Goal: Task Accomplishment & Management: Use online tool/utility

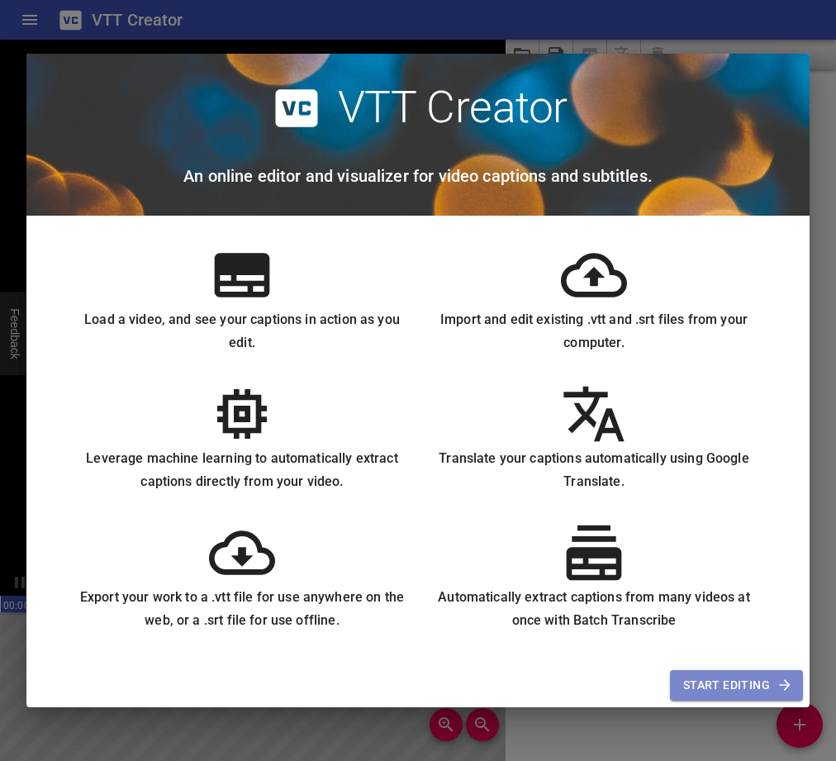
click at [736, 683] on span "Start Editing" at bounding box center [736, 685] width 107 height 21
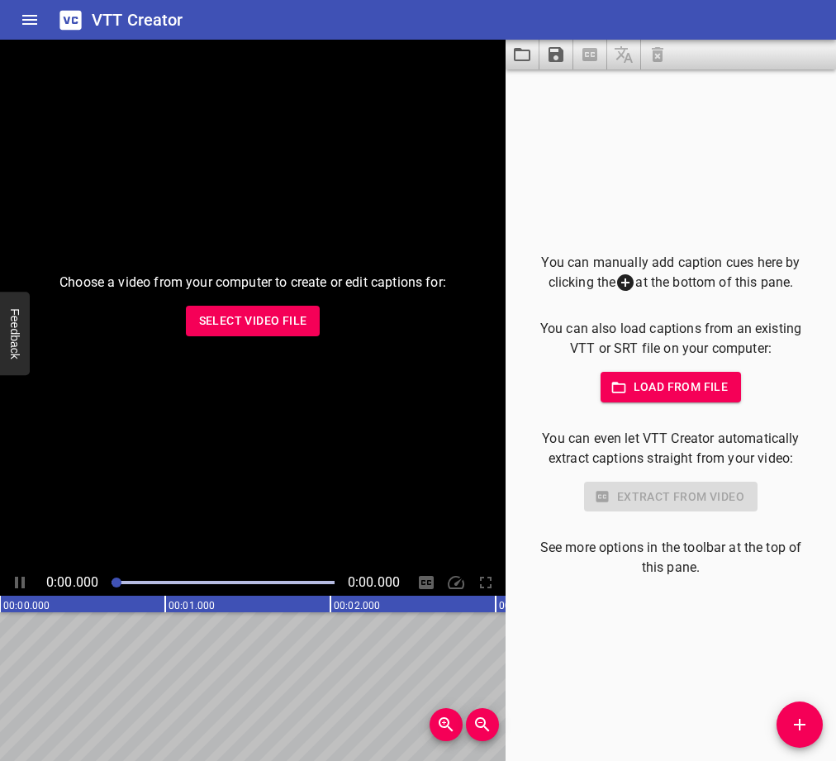
click at [632, 382] on span "Load from file" at bounding box center [671, 387] width 115 height 21
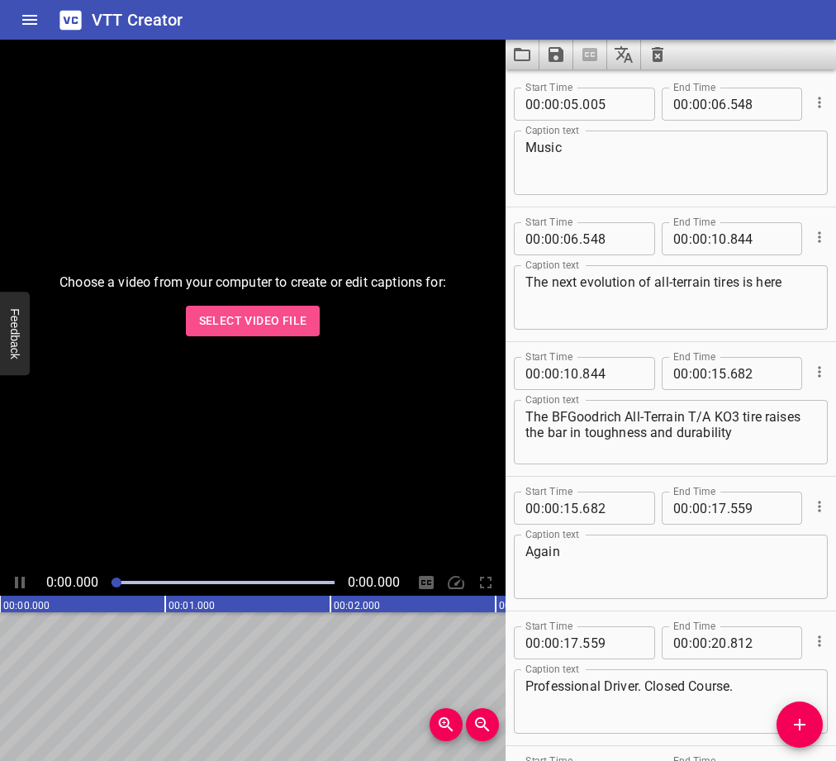
click at [234, 312] on span "Select Video File" at bounding box center [253, 321] width 108 height 21
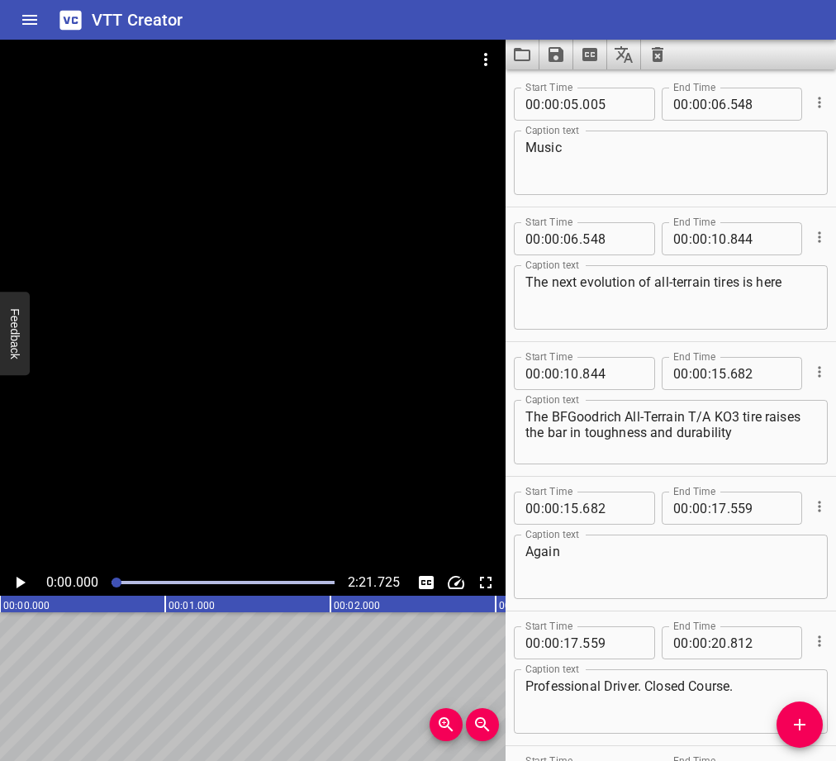
click at [626, 552] on textarea "Again" at bounding box center [671, 567] width 291 height 47
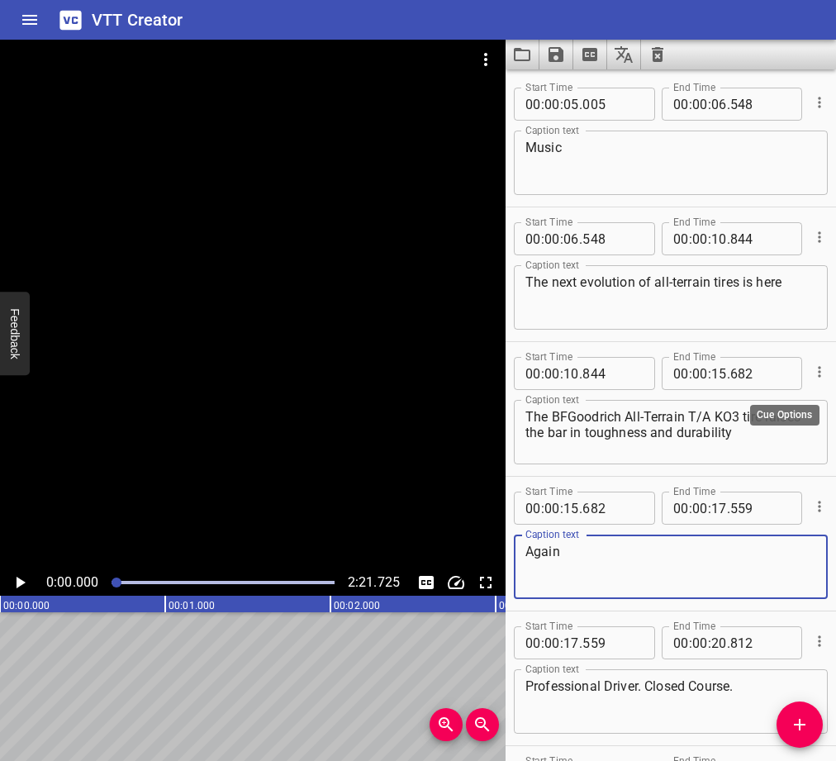
click at [813, 370] on icon "Cue Options" at bounding box center [820, 372] width 17 height 17
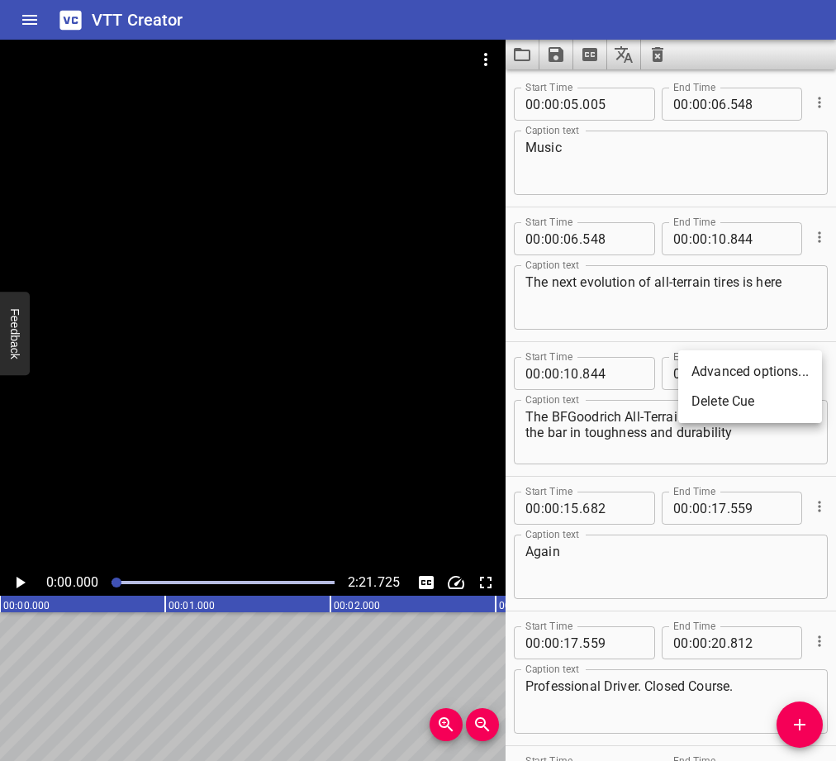
click at [769, 375] on li "Advanced options..." at bounding box center [751, 372] width 144 height 30
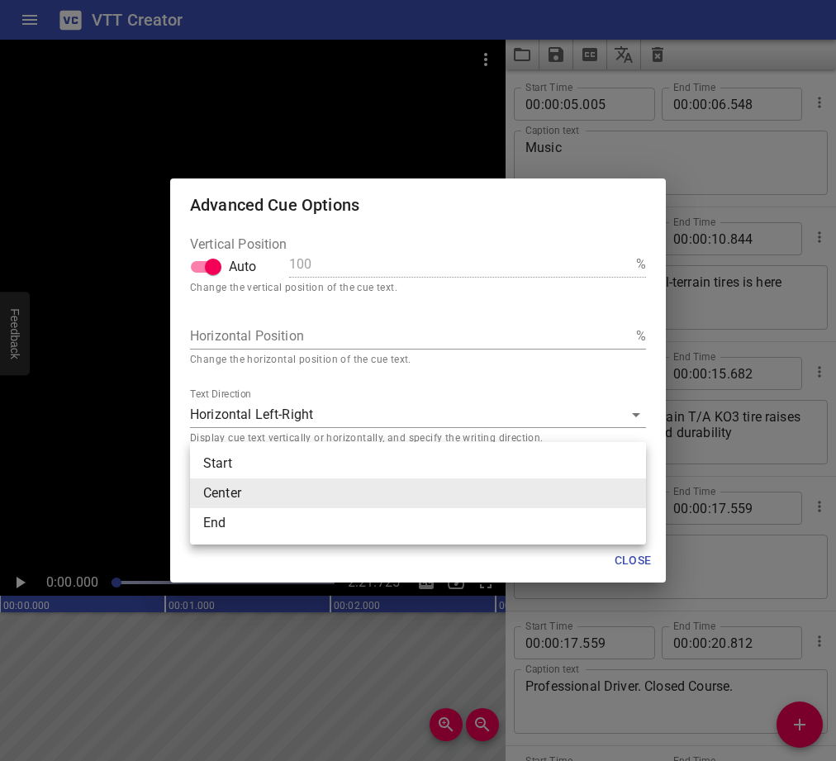
click at [628, 497] on body "VTT Creator Caption Editor Batch Transcribe Login Sign Up Privacy Contact 0:00.…" at bounding box center [418, 380] width 836 height 761
click at [787, 67] on div at bounding box center [418, 380] width 836 height 761
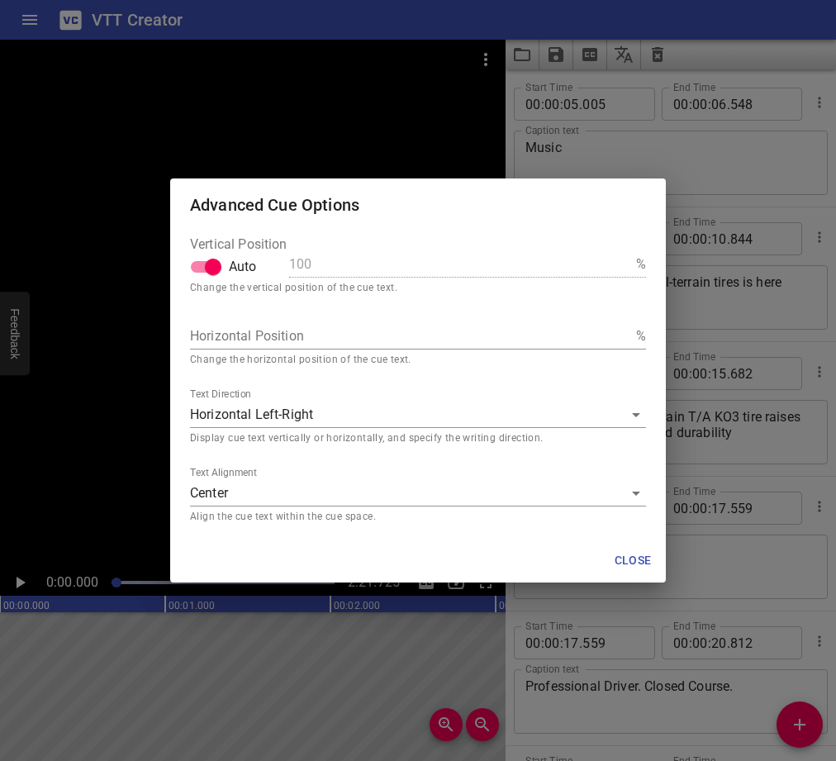
click at [726, 60] on div "Advanced Cue Options Vertical Position Auto 100 % Change the vertical position …" at bounding box center [418, 380] width 836 height 761
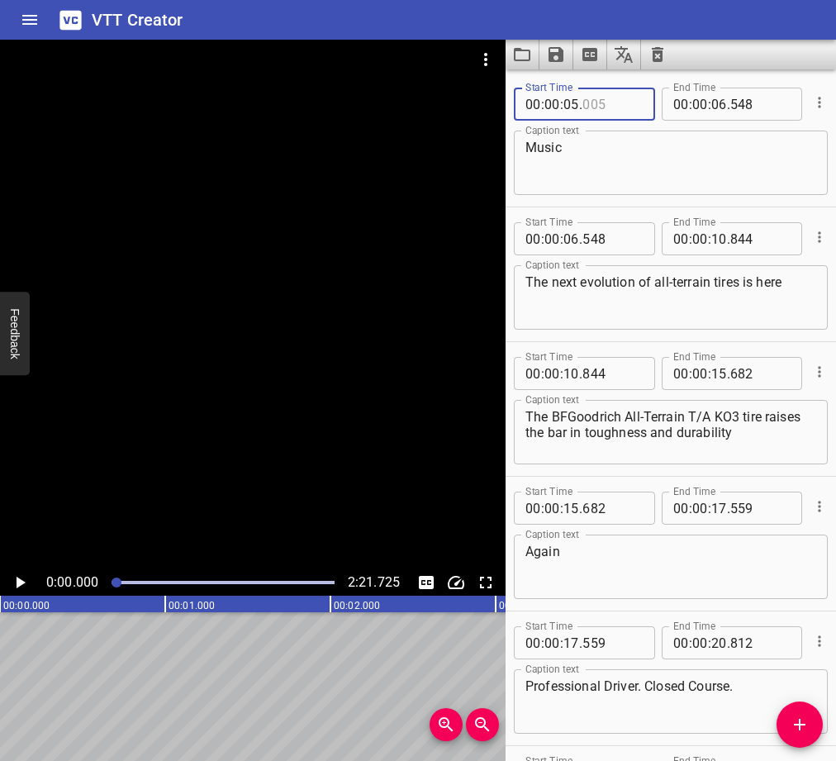
drag, startPoint x: 593, startPoint y: 101, endPoint x: 418, endPoint y: 95, distance: 174.5
click at [418, 95] on main "0:00.000 2:21.725 00:00.000 00:01.000 00:02.000 00:03.000 00:04.000 00:05.000 0…" at bounding box center [418, 400] width 836 height 721
drag, startPoint x: 563, startPoint y: 103, endPoint x: 483, endPoint y: 95, distance: 79.8
click at [483, 95] on main "0:00.000 2:21.725 00:00.000 00:01.000 00:02.000 00:03.000 00:04.000 00:05.000 0…" at bounding box center [418, 400] width 836 height 721
click at [634, 95] on input "number" at bounding box center [613, 104] width 60 height 33
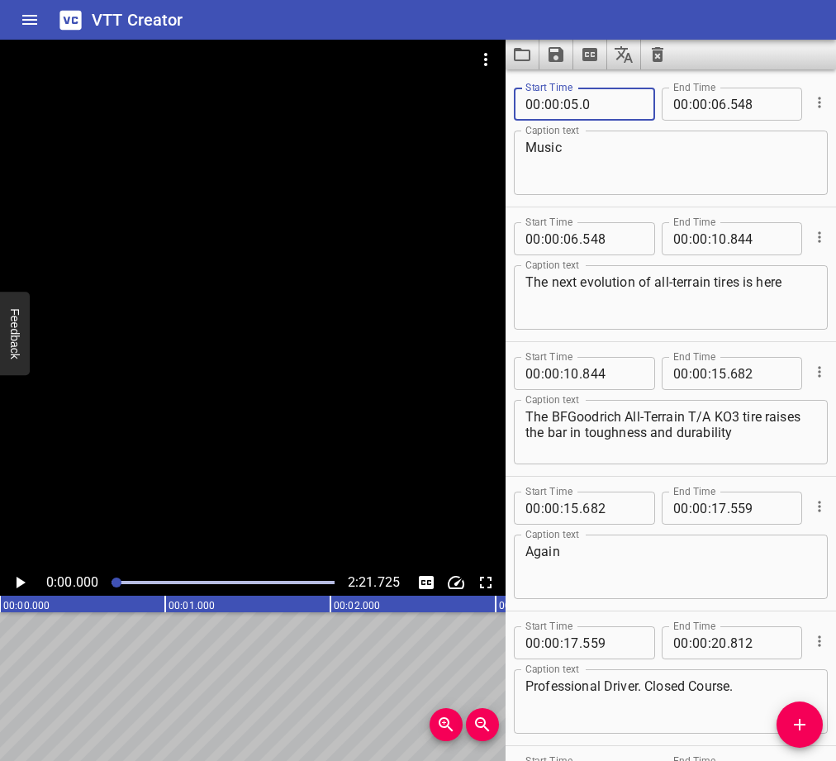
type input "000"
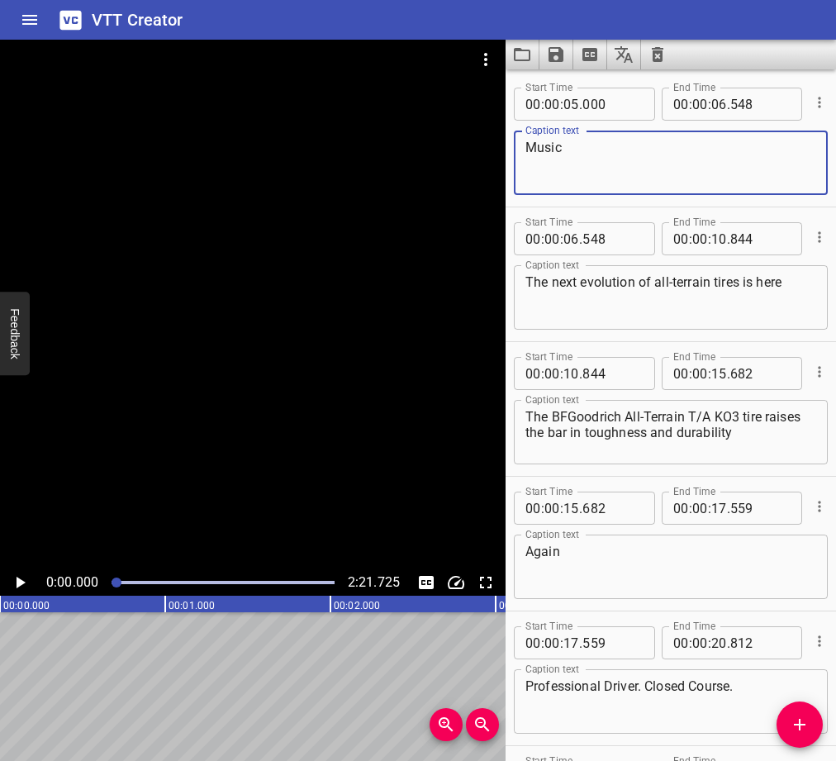
click at [569, 183] on textarea "Music" at bounding box center [671, 163] width 291 height 47
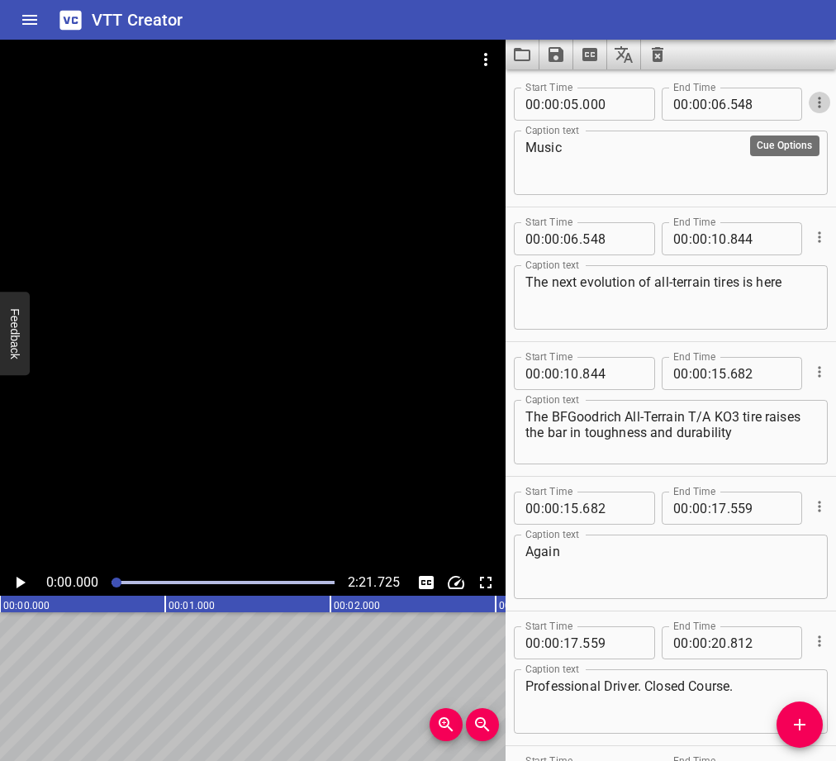
click at [812, 103] on icon "Cue Options" at bounding box center [820, 102] width 17 height 17
click at [779, 103] on li "Advanced options..." at bounding box center [751, 103] width 144 height 30
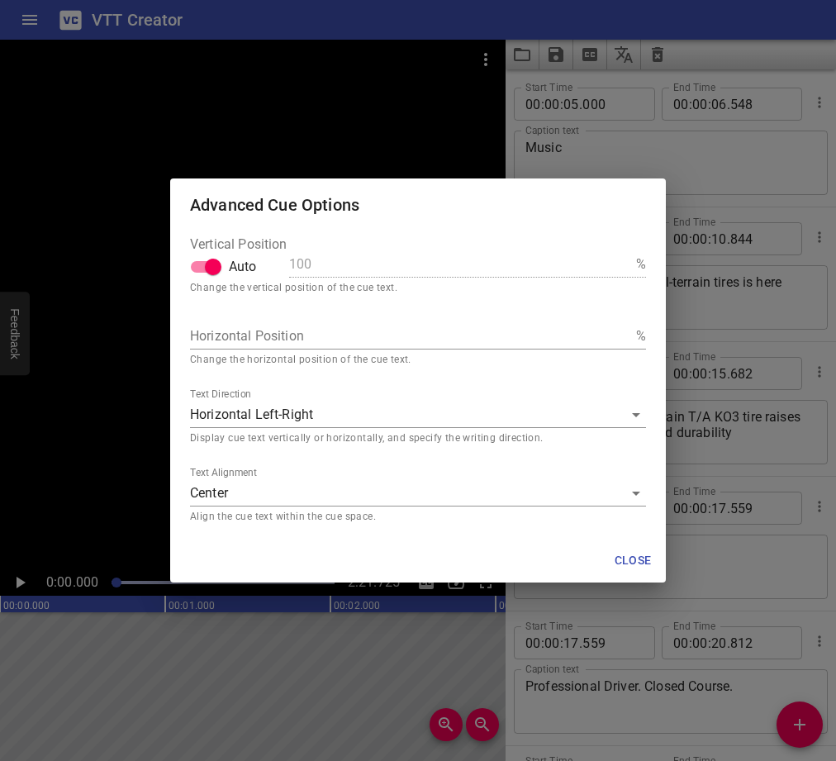
click at [317, 159] on div "Advanced Cue Options Vertical Position Auto 100 % Change the vertical position …" at bounding box center [418, 380] width 836 height 761
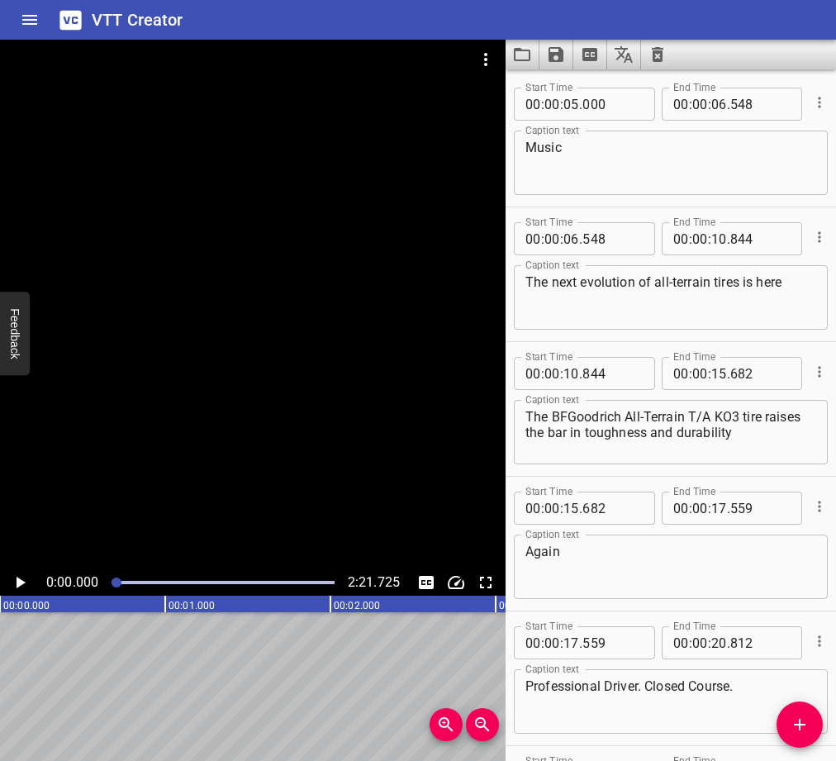
drag, startPoint x: 129, startPoint y: 579, endPoint x: 204, endPoint y: 592, distance: 76.2
click at [204, 592] on div at bounding box center [223, 582] width 243 height 23
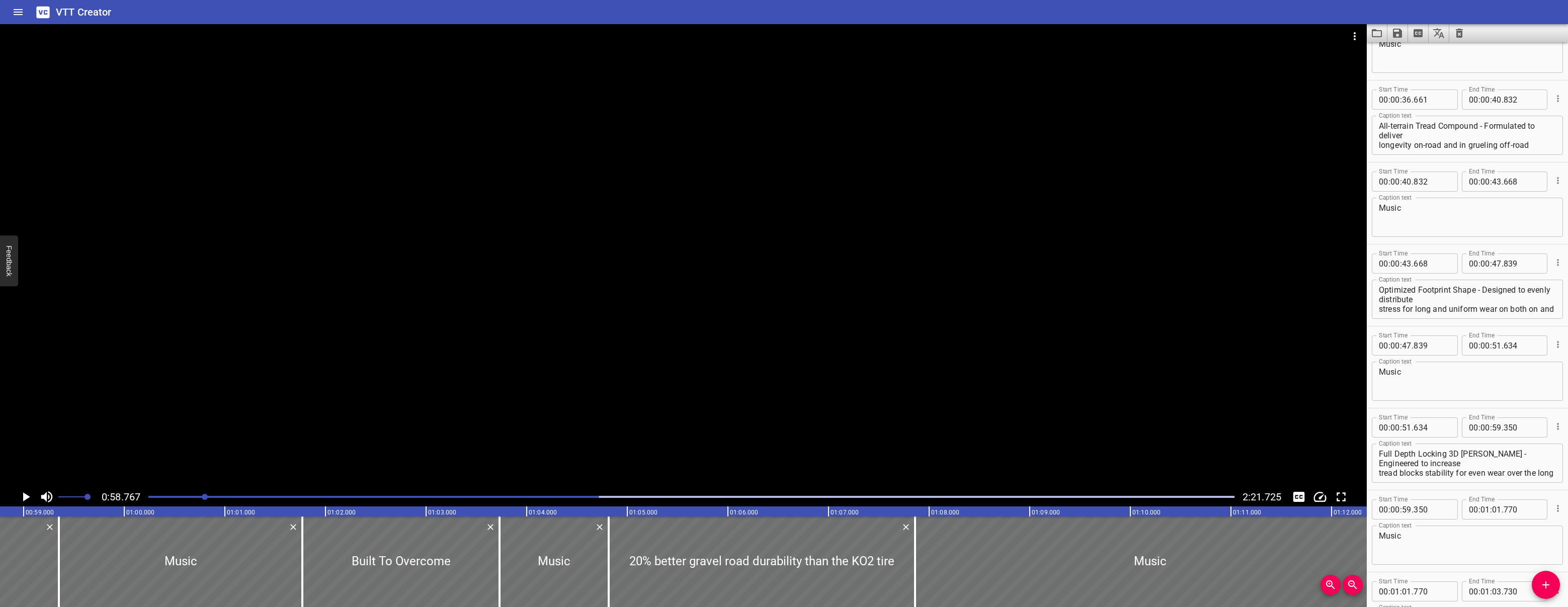
scroll to position [621, 0]
click at [509, 427] on icon "Cue Options" at bounding box center [1558, 424] width 10 height 10
click at [509, 426] on li "Advanced options..." at bounding box center [1516, 425] width 88 height 18
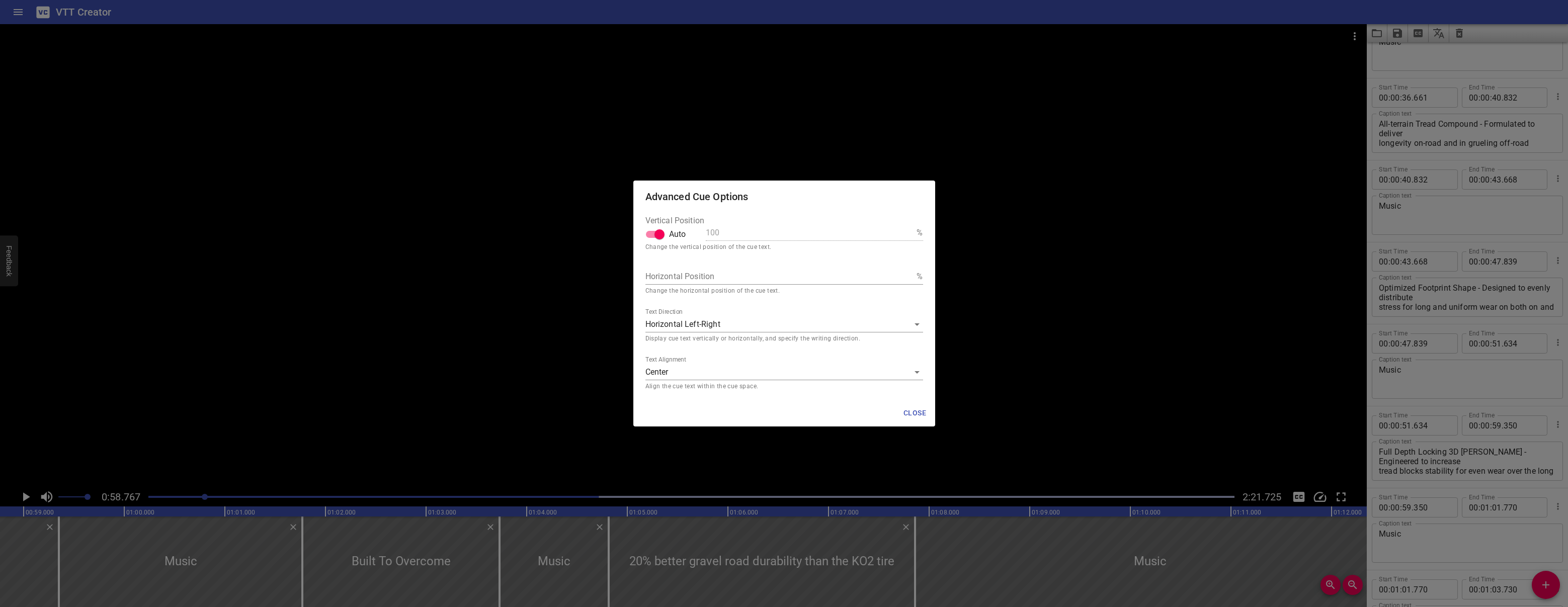
click at [509, 238] on input "Auto" at bounding box center [659, 234] width 57 height 19
checkbox input "false"
drag, startPoint x: 764, startPoint y: 233, endPoint x: 677, endPoint y: 231, distance: 87.0
click at [509, 231] on div "Vertical Position Auto 100 %" at bounding box center [784, 231] width 278 height 28
type input "1"
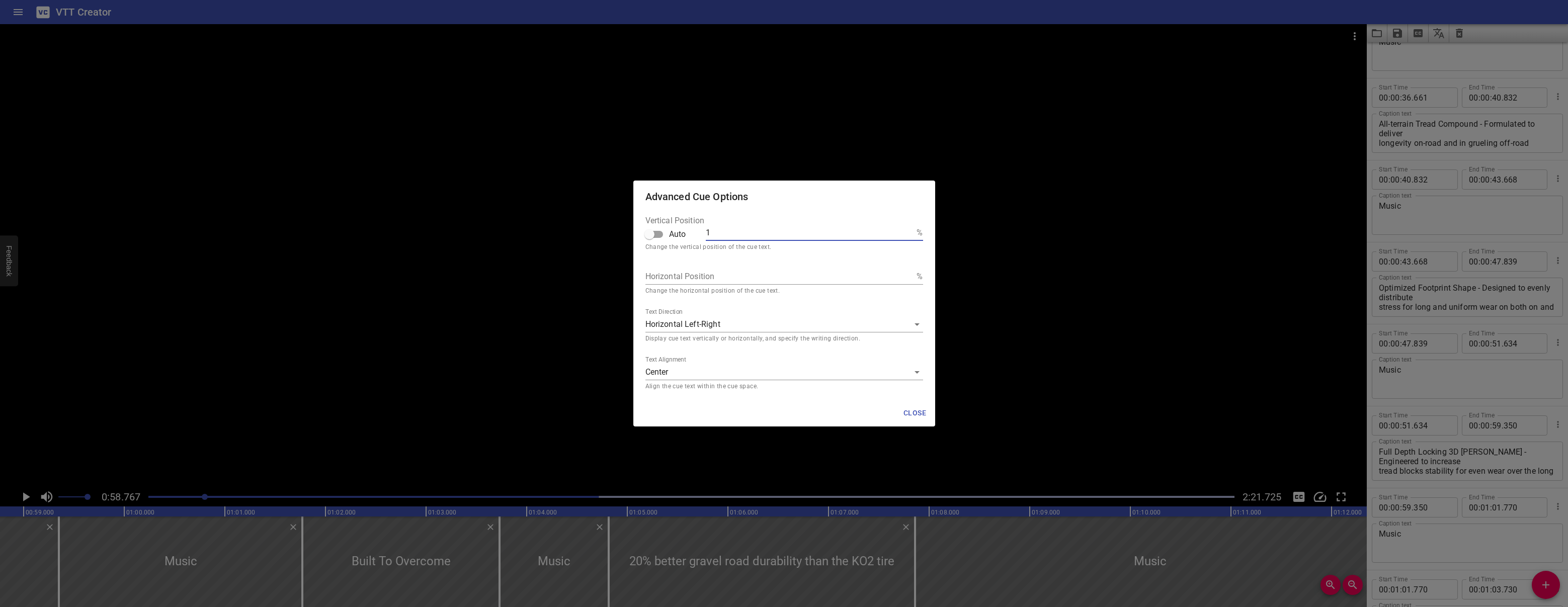
type input "10"
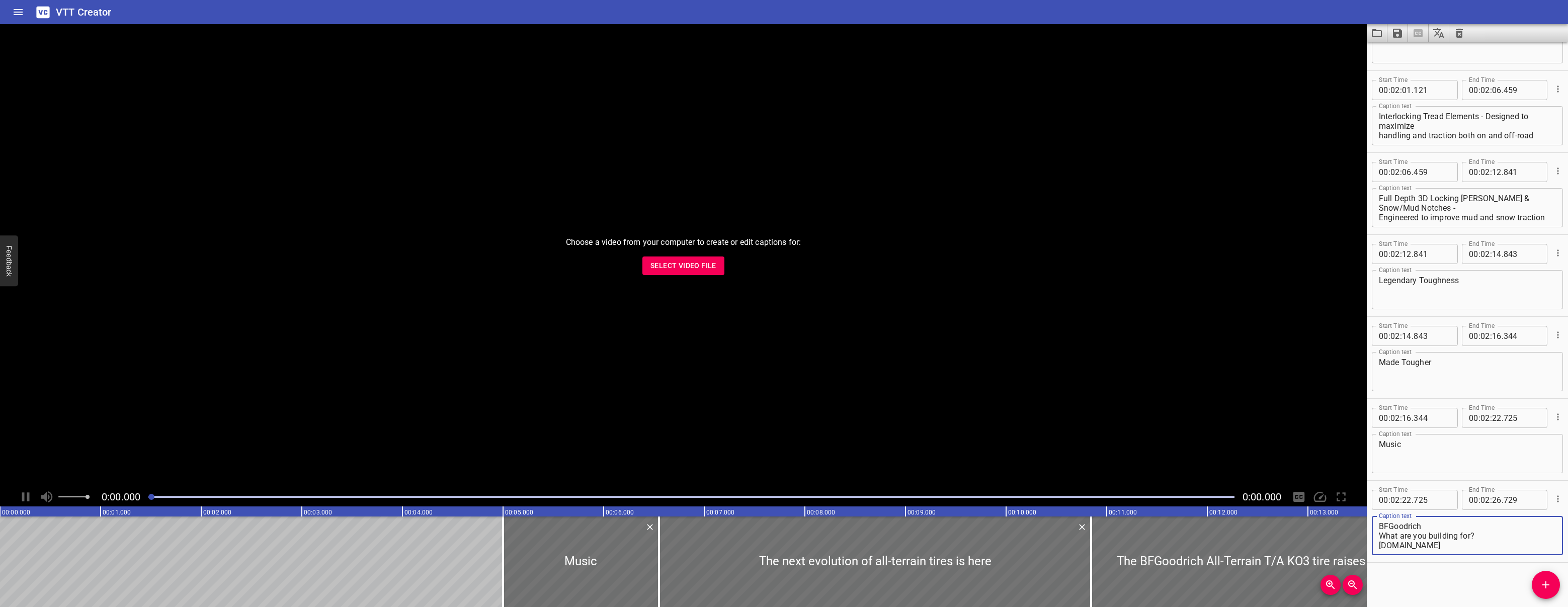
scroll to position [2350, 0]
click at [39, 16] on icon at bounding box center [43, 12] width 13 height 12
click at [41, 9] on icon at bounding box center [43, 12] width 13 height 12
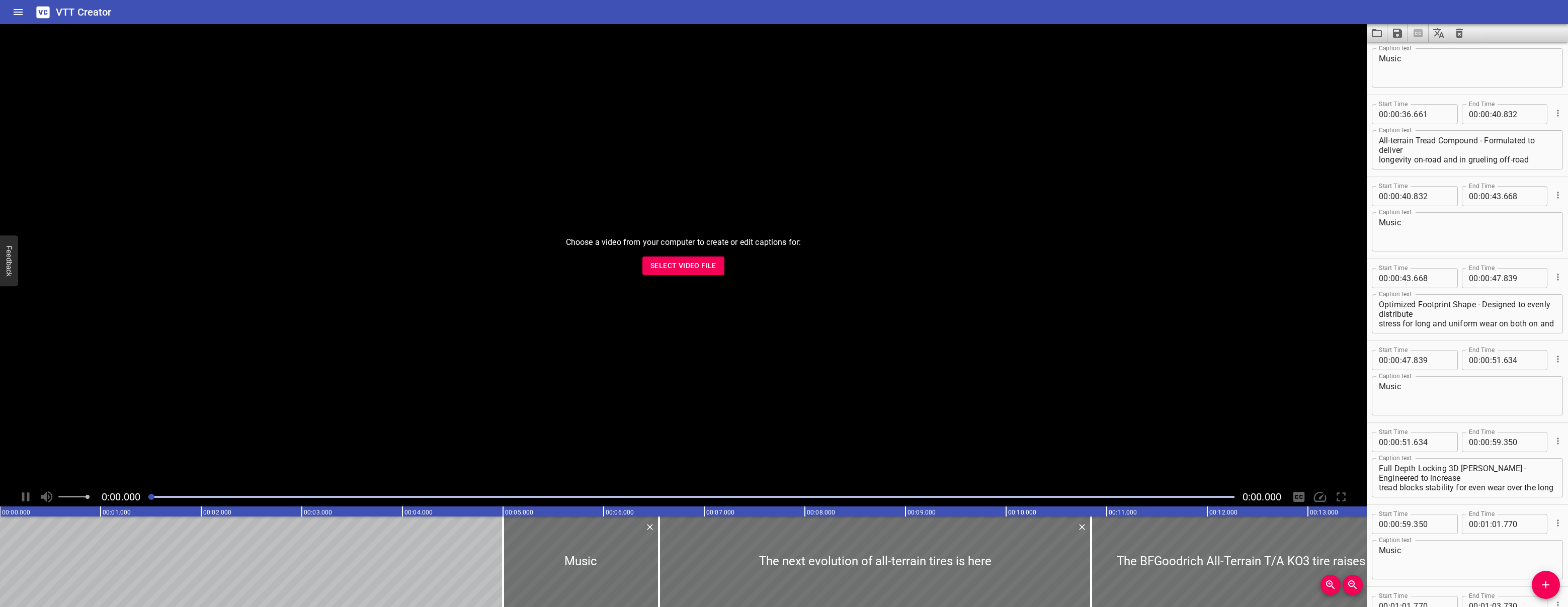
scroll to position [552, 0]
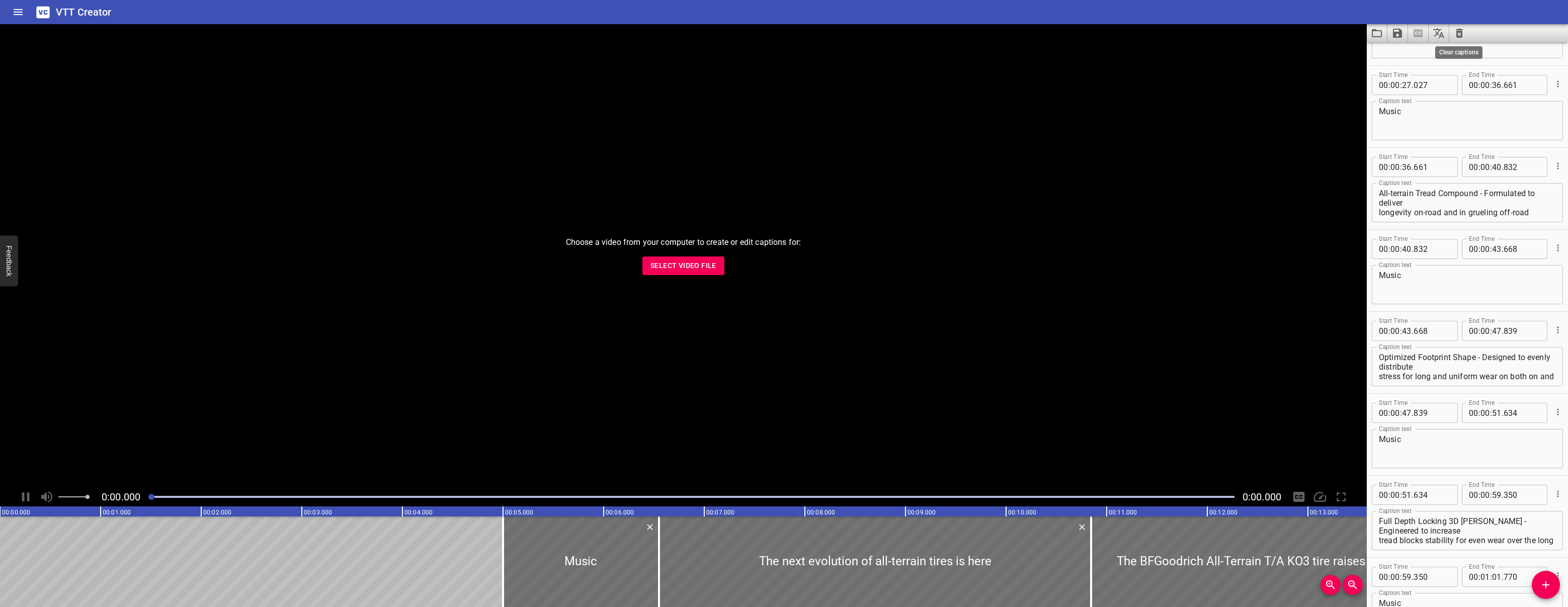
click at [1461, 29] on icon "Clear captions" at bounding box center [1460, 33] width 7 height 9
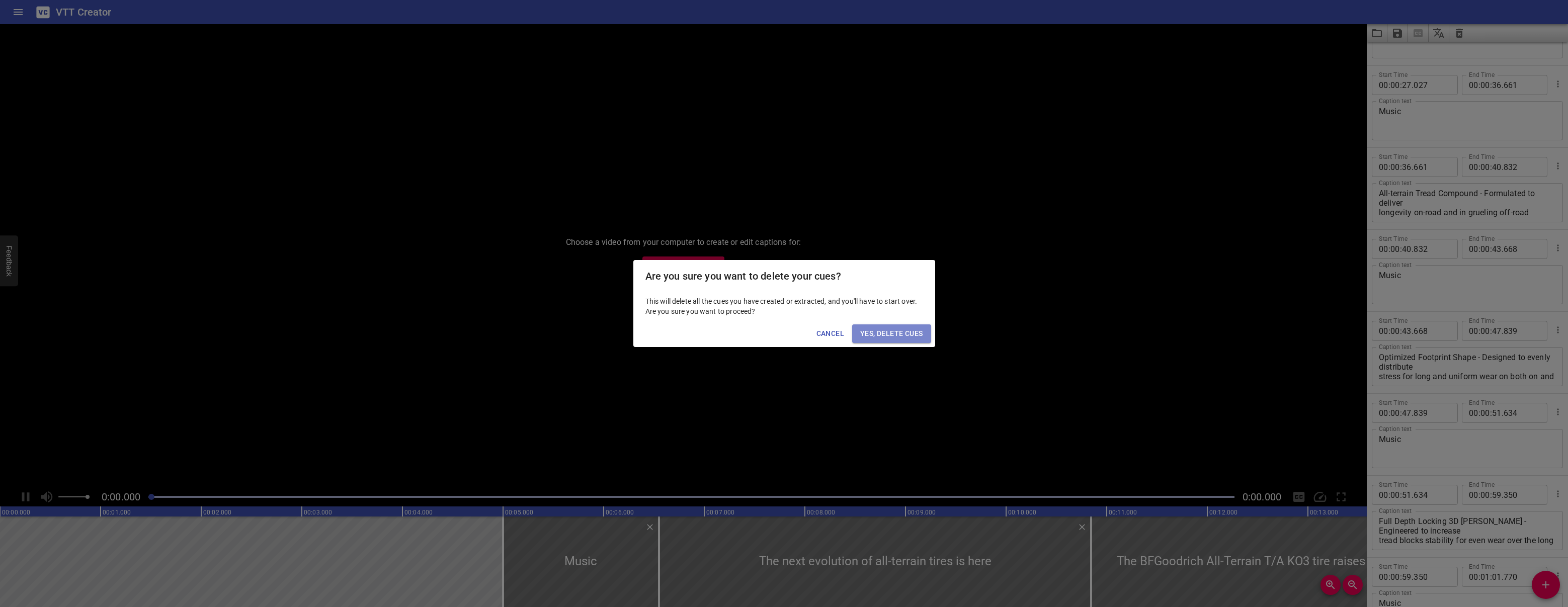
click at [900, 335] on span "Yes, Delete Cues" at bounding box center [891, 333] width 62 height 13
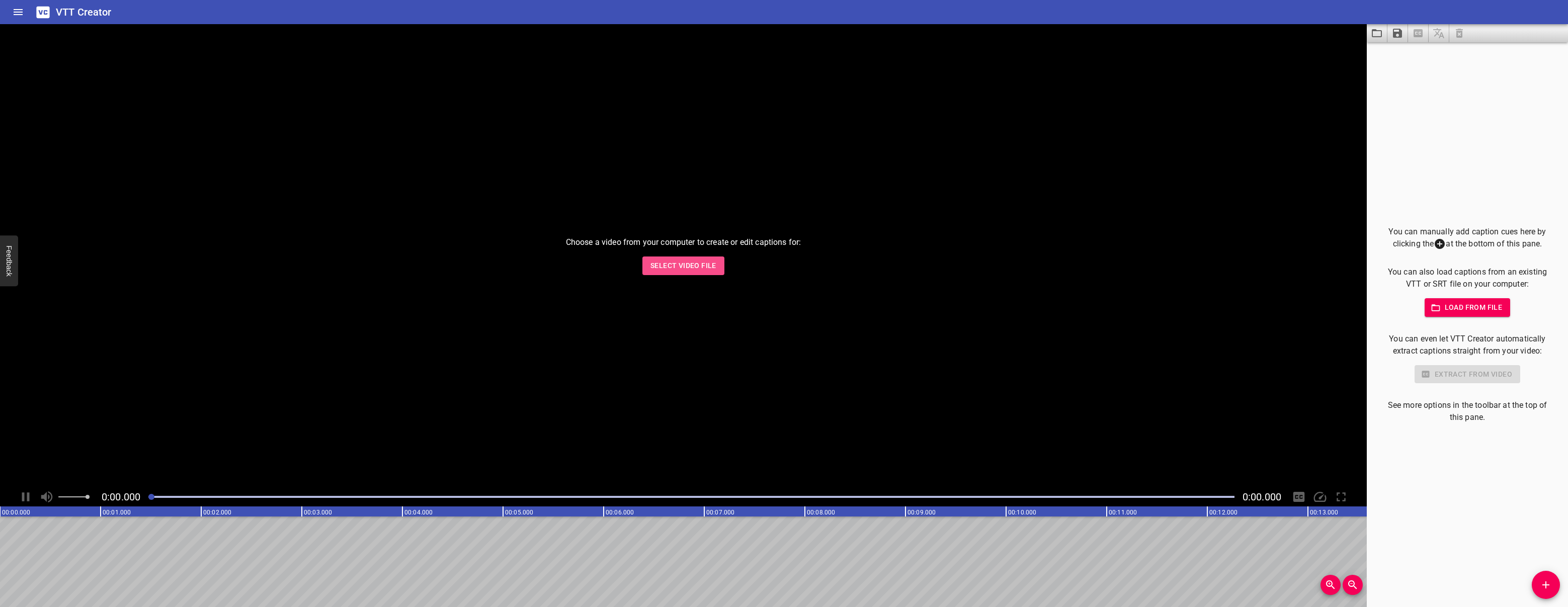
click at [678, 262] on span "Select Video File" at bounding box center [684, 265] width 66 height 13
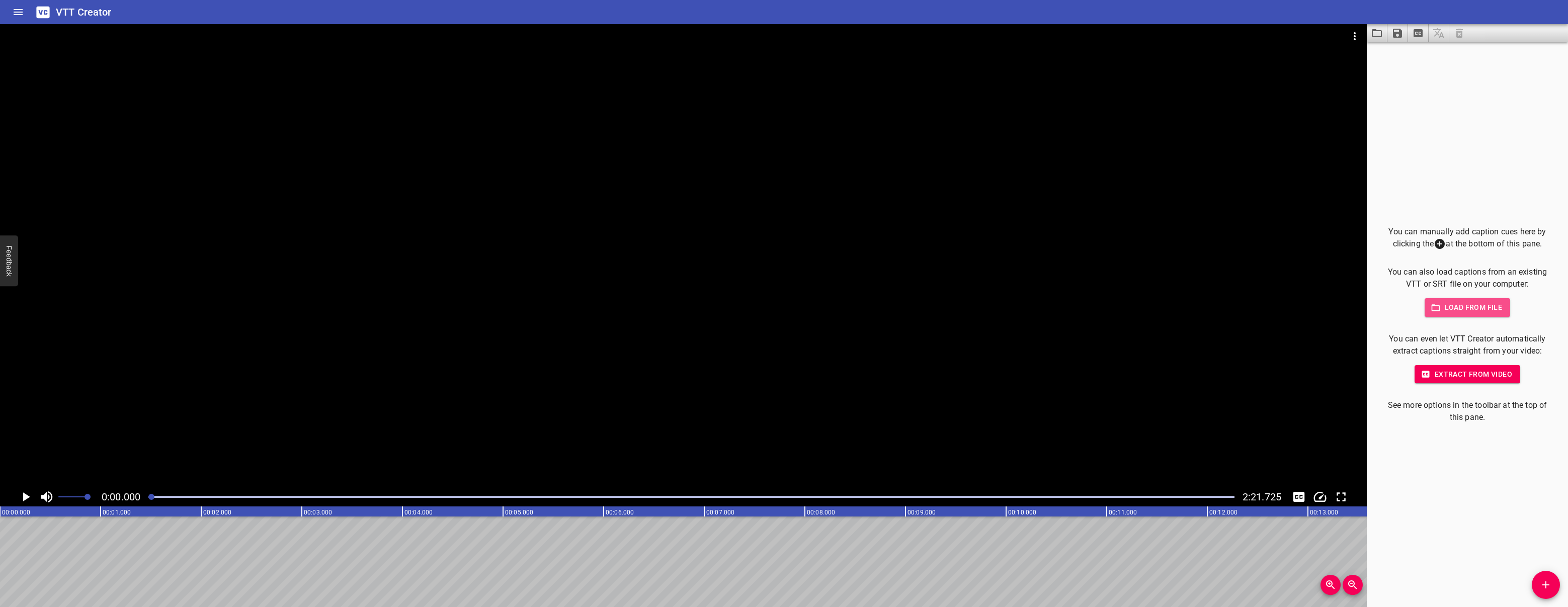
click at [1444, 307] on span "Load from file" at bounding box center [1468, 307] width 70 height 13
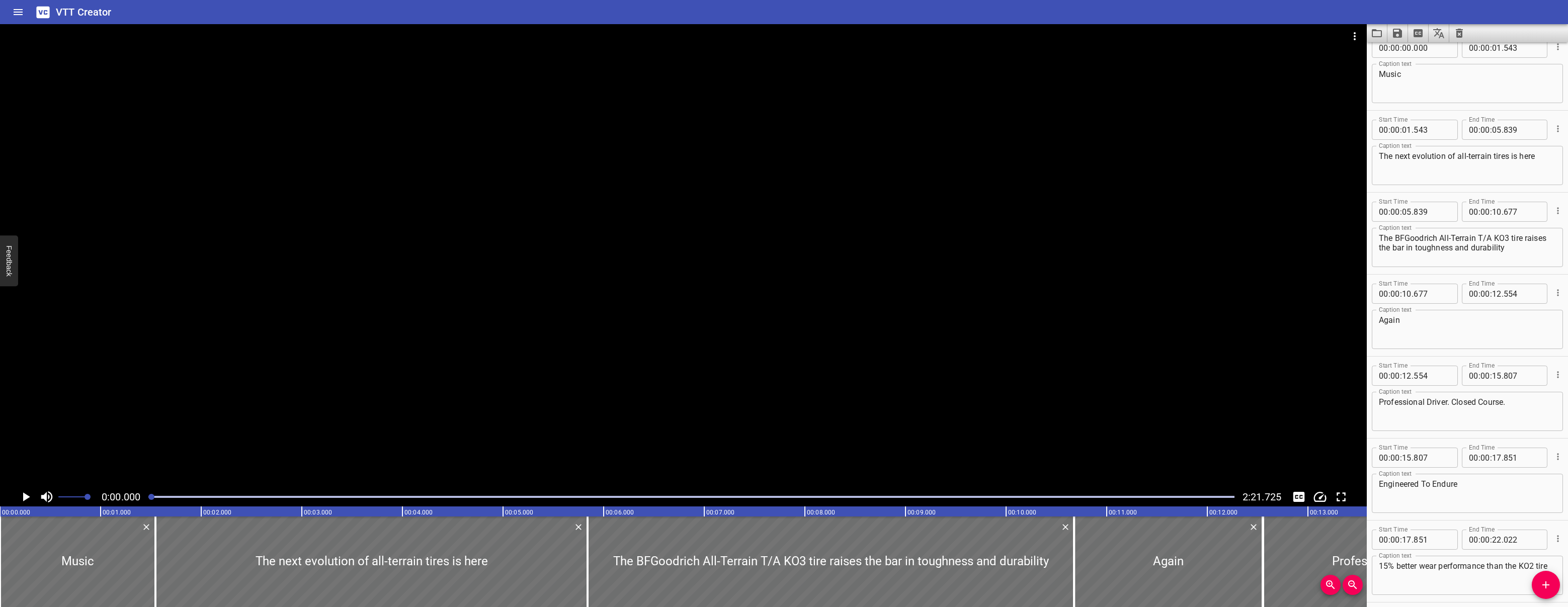
scroll to position [0, 0]
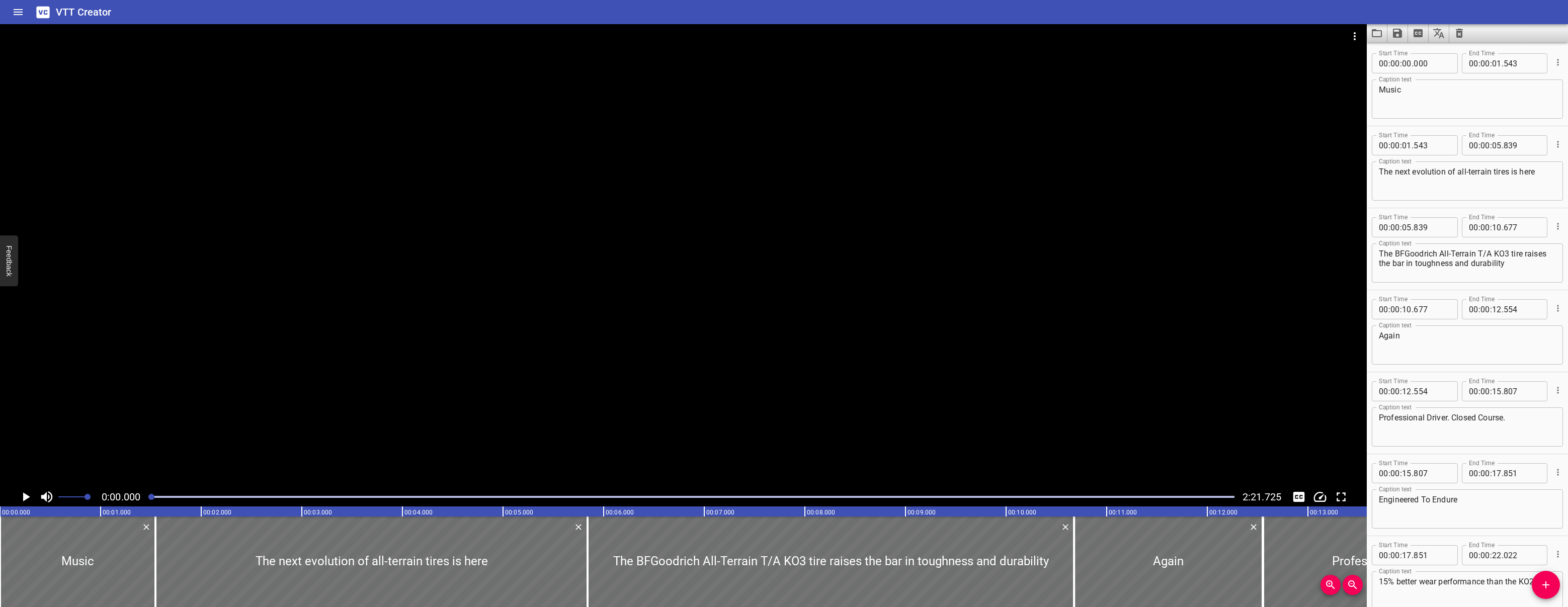
click at [239, 513] on rect at bounding box center [1258, 511] width 2515 height 10
click at [251, 510] on rect at bounding box center [1258, 511] width 2515 height 10
click at [45, 496] on icon "Toggle mute" at bounding box center [47, 496] width 12 height 11
drag, startPoint x: 155, startPoint y: 498, endPoint x: 220, endPoint y: 505, distance: 65.4
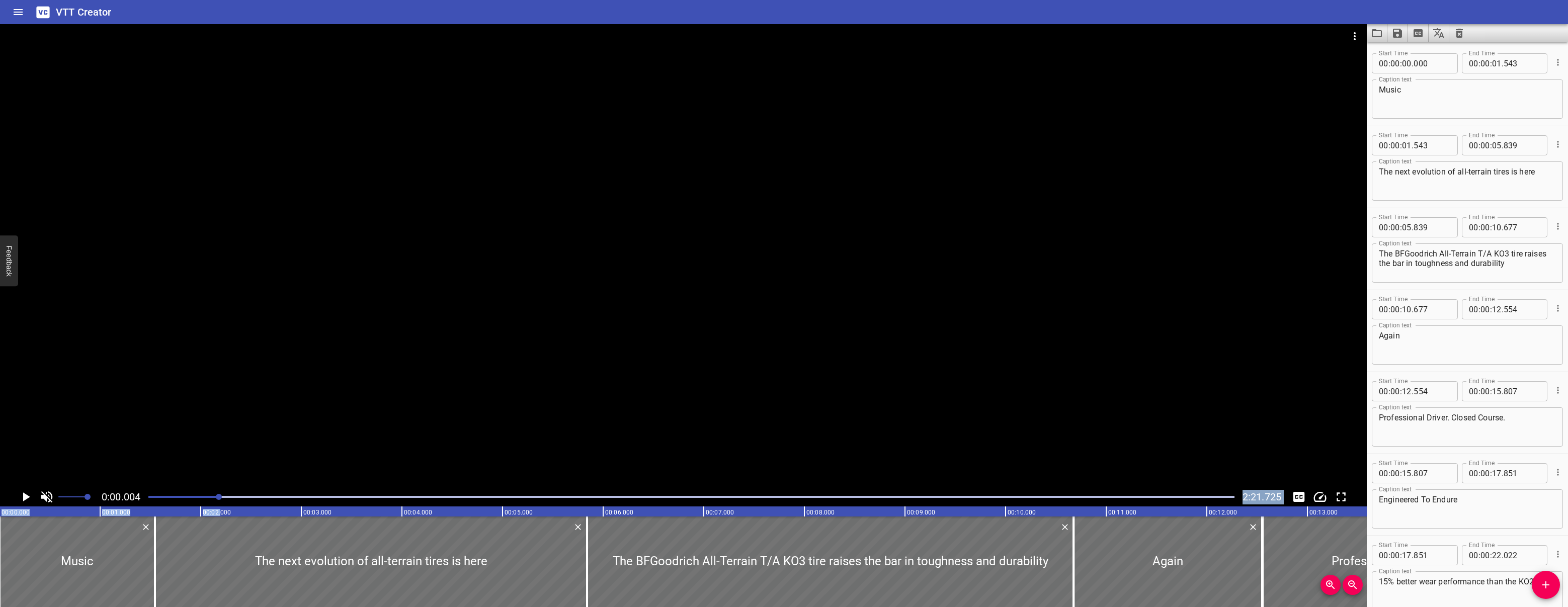
click at [220, 505] on div "0:00.004 2:21.725 00:00.000 00:01.000 00:02.000 00:03.000 00:04.000 00:05.000 0…" at bounding box center [683, 316] width 1367 height 583
drag, startPoint x: 245, startPoint y: 496, endPoint x: 312, endPoint y: 496, distance: 67.0
click at [312, 496] on div "Play progress" at bounding box center [691, 496] width 1086 height 2
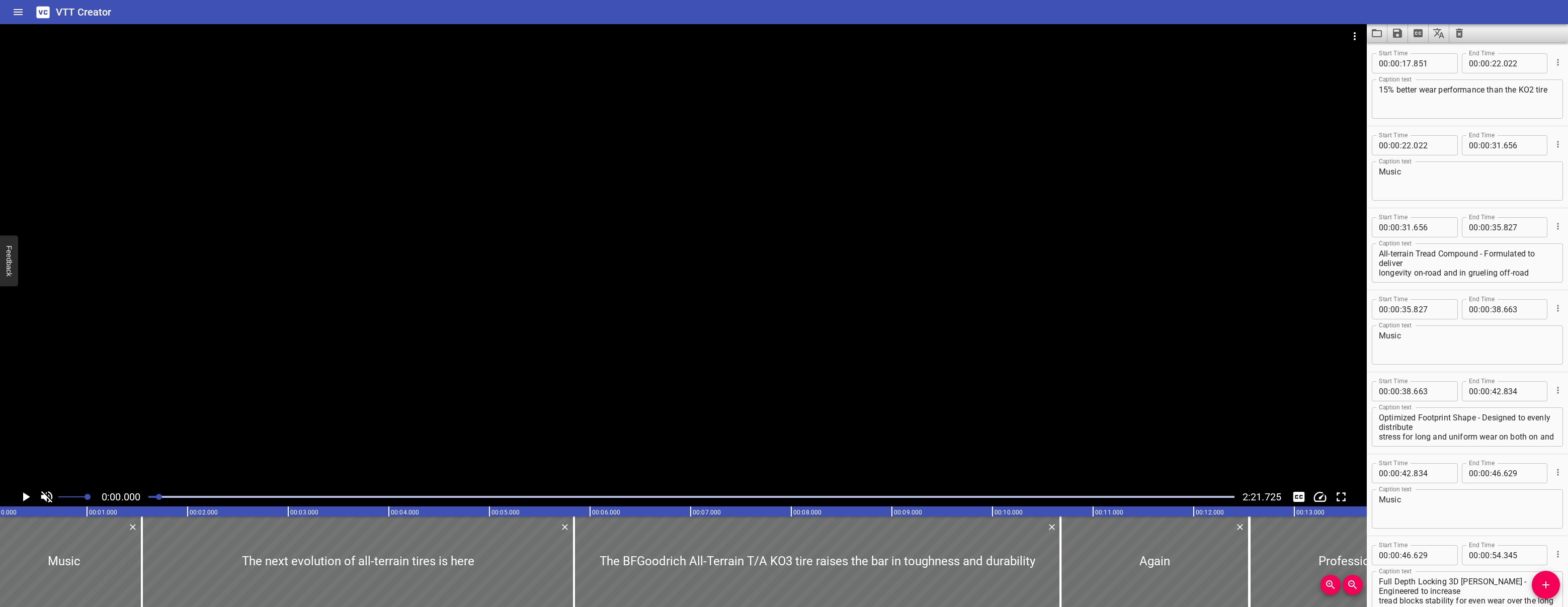
scroll to position [0, 0]
drag, startPoint x: 310, startPoint y: 497, endPoint x: 165, endPoint y: 500, distance: 145.0
click at [165, 500] on div at bounding box center [691, 496] width 1098 height 14
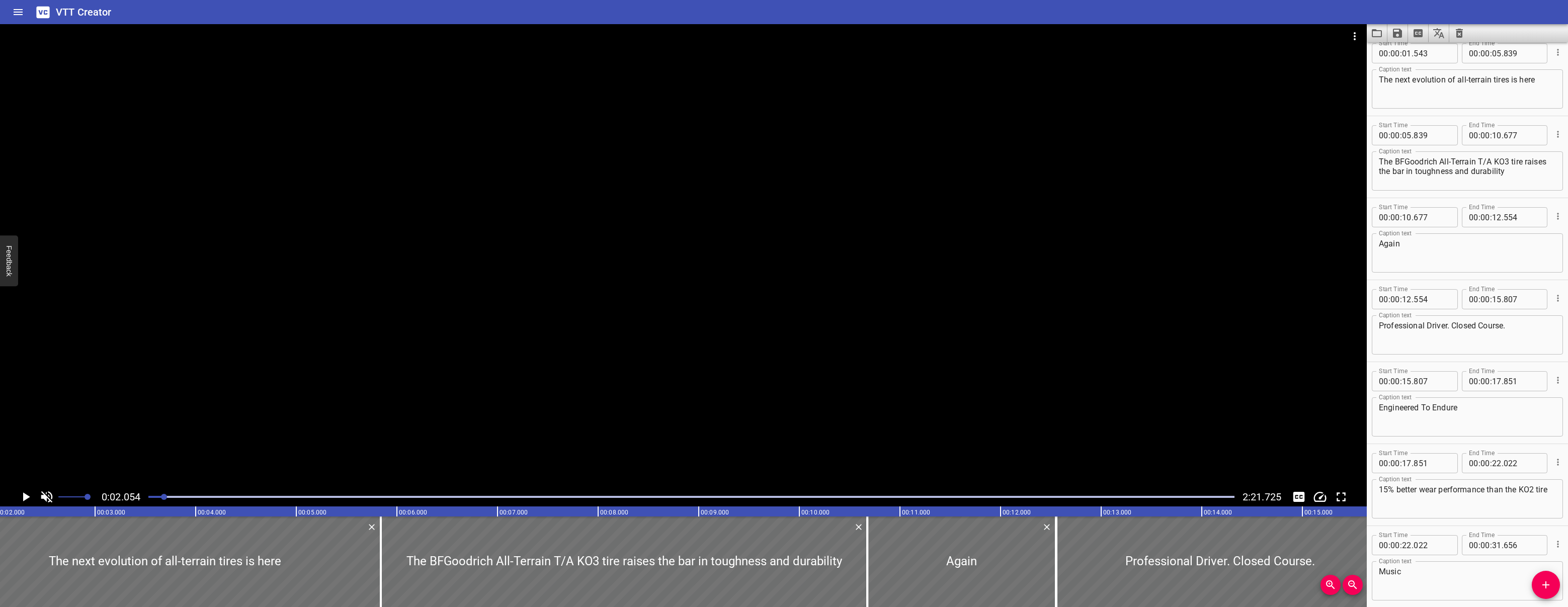
scroll to position [82, 0]
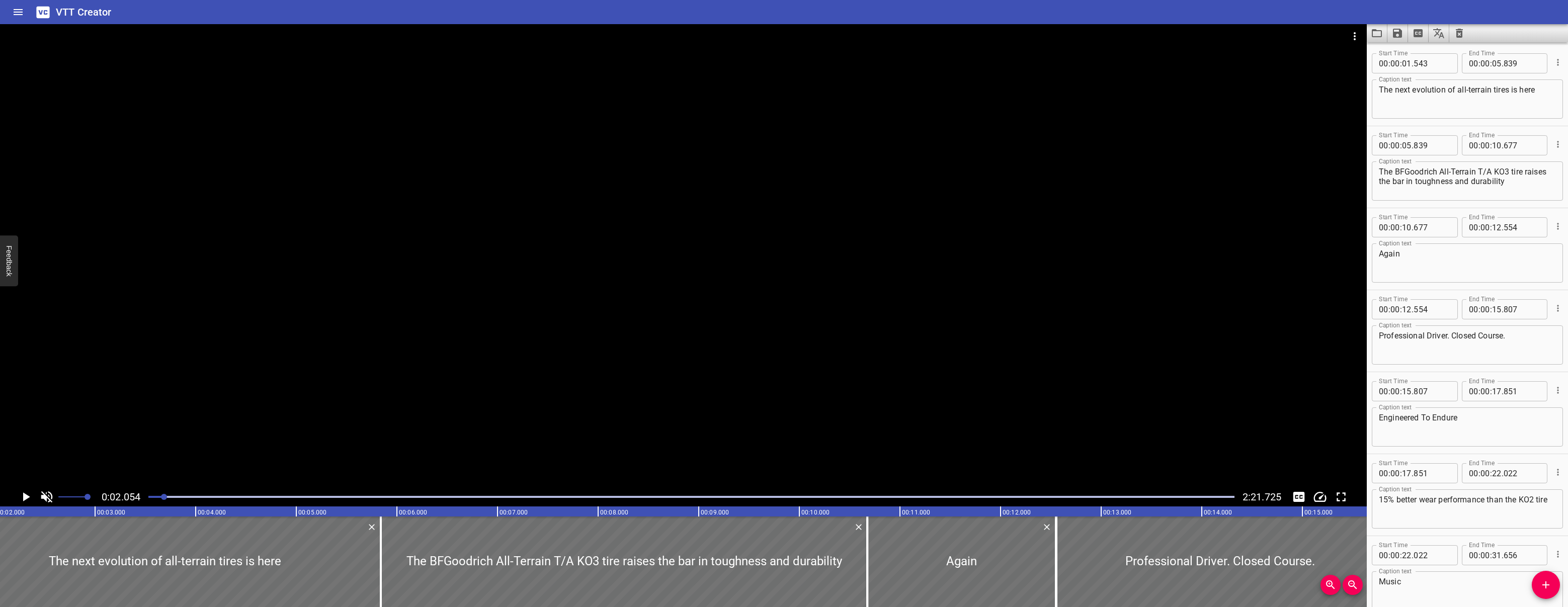
click at [175, 495] on div at bounding box center [691, 496] width 1098 height 14
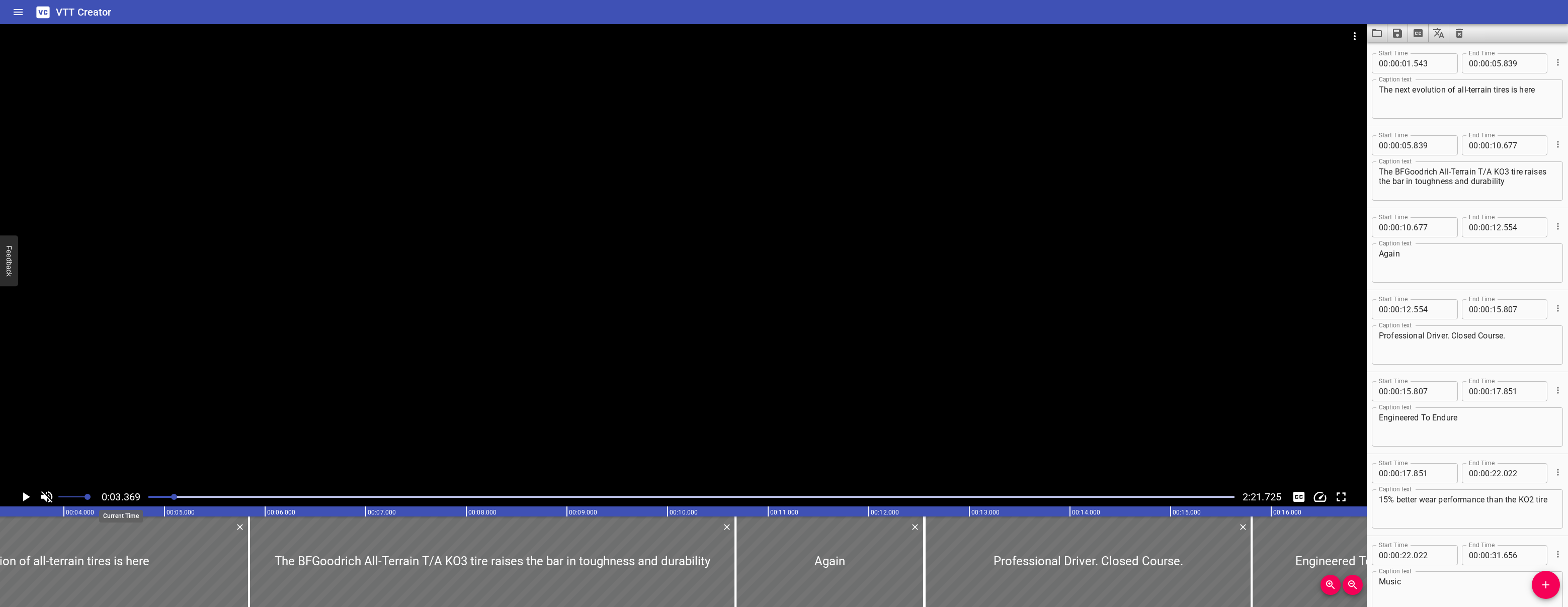
scroll to position [0, 339]
click at [21, 494] on icon "Play/Pause" at bounding box center [26, 496] width 15 height 15
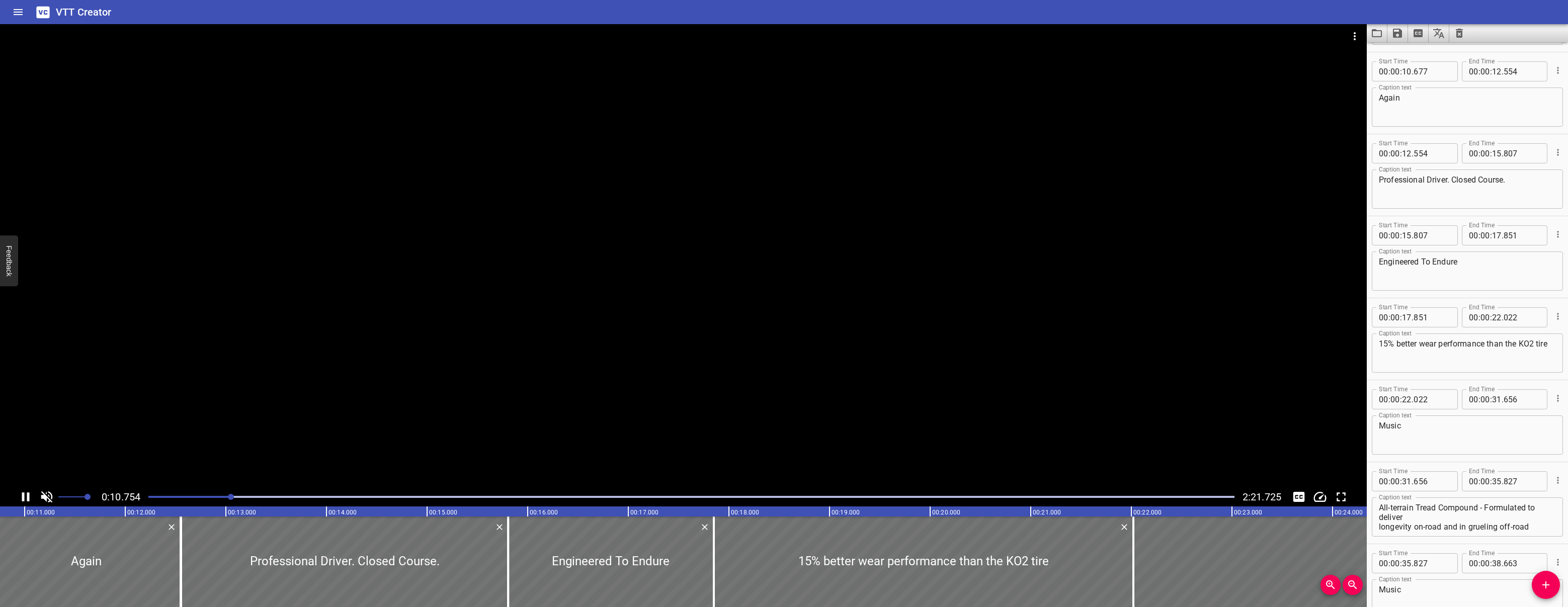
scroll to position [246, 0]
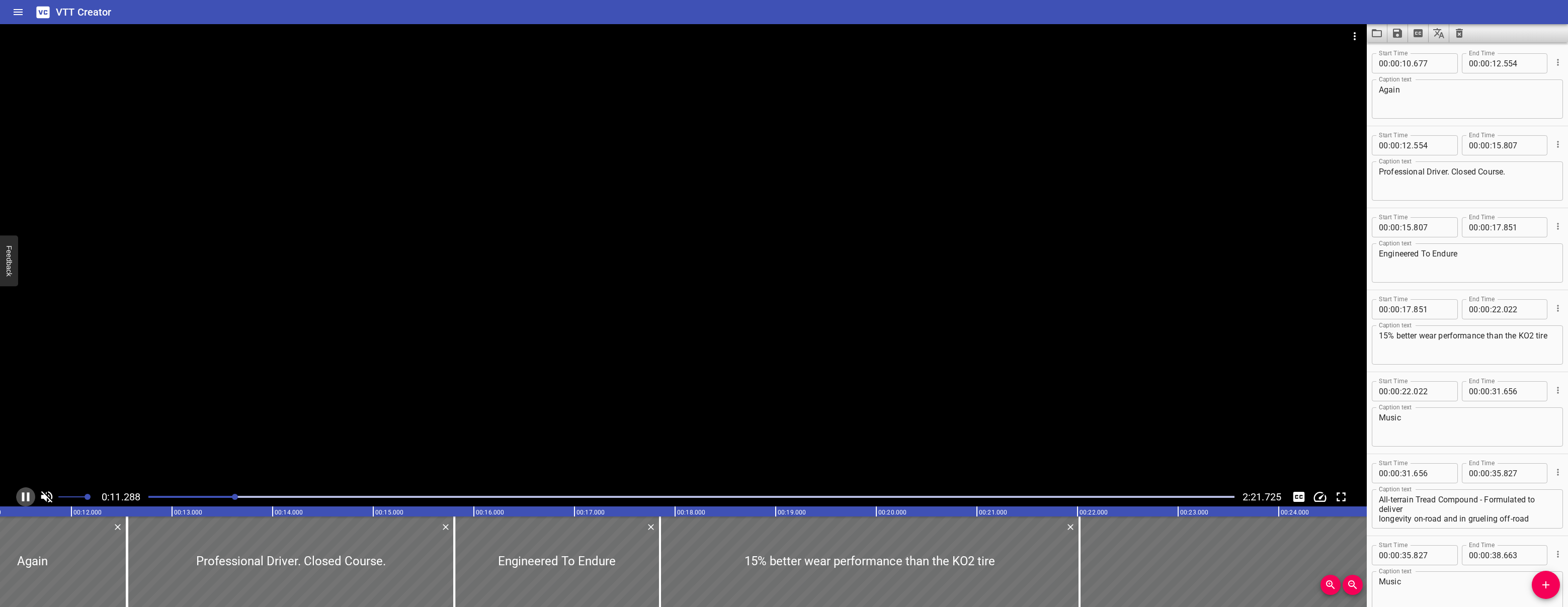
click at [22, 492] on icon "Play/Pause" at bounding box center [26, 496] width 15 height 15
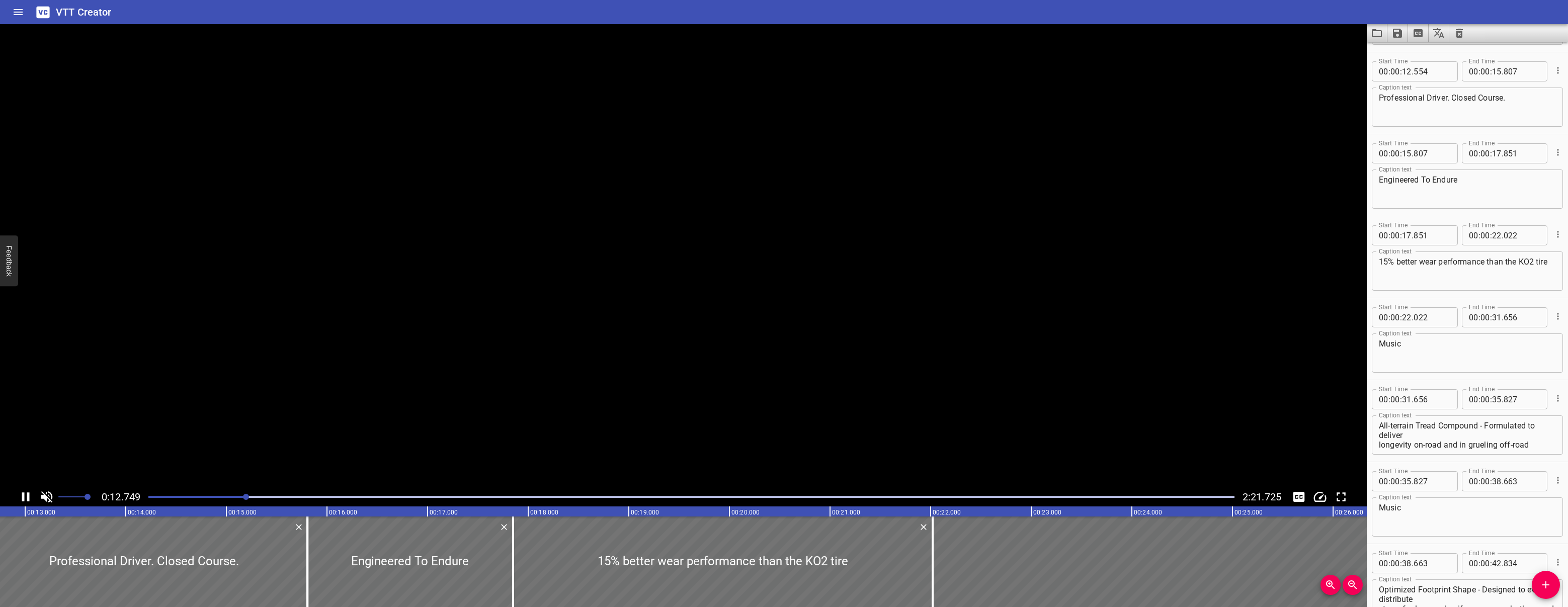
scroll to position [328, 0]
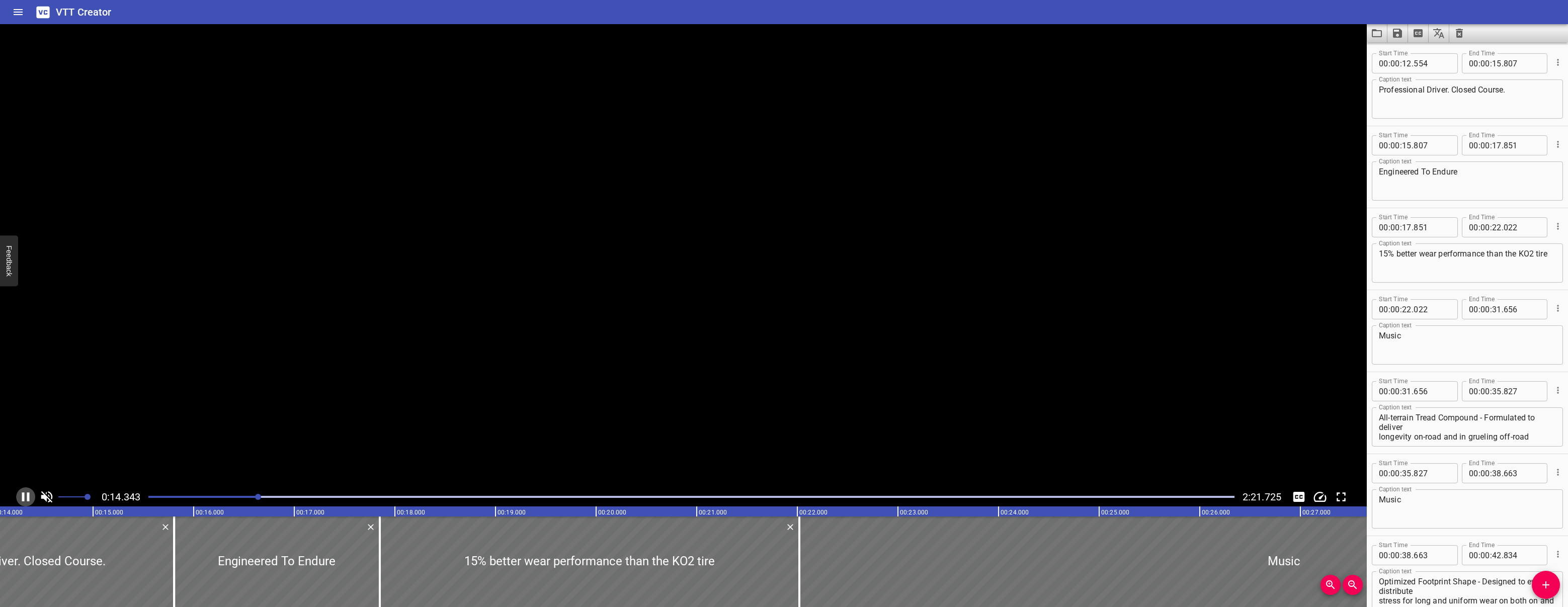
click at [22, 492] on icon "Play/Pause" at bounding box center [26, 496] width 15 height 15
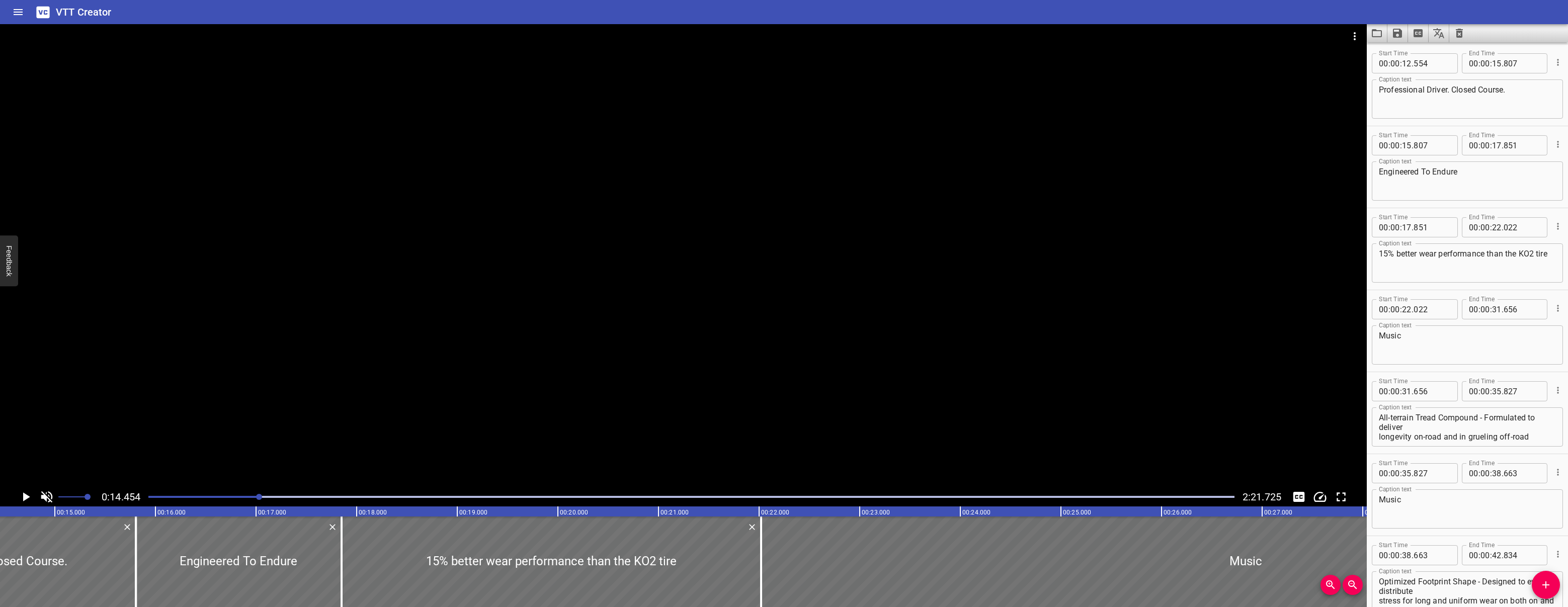
click at [30, 494] on icon "Play/Pause" at bounding box center [26, 496] width 15 height 15
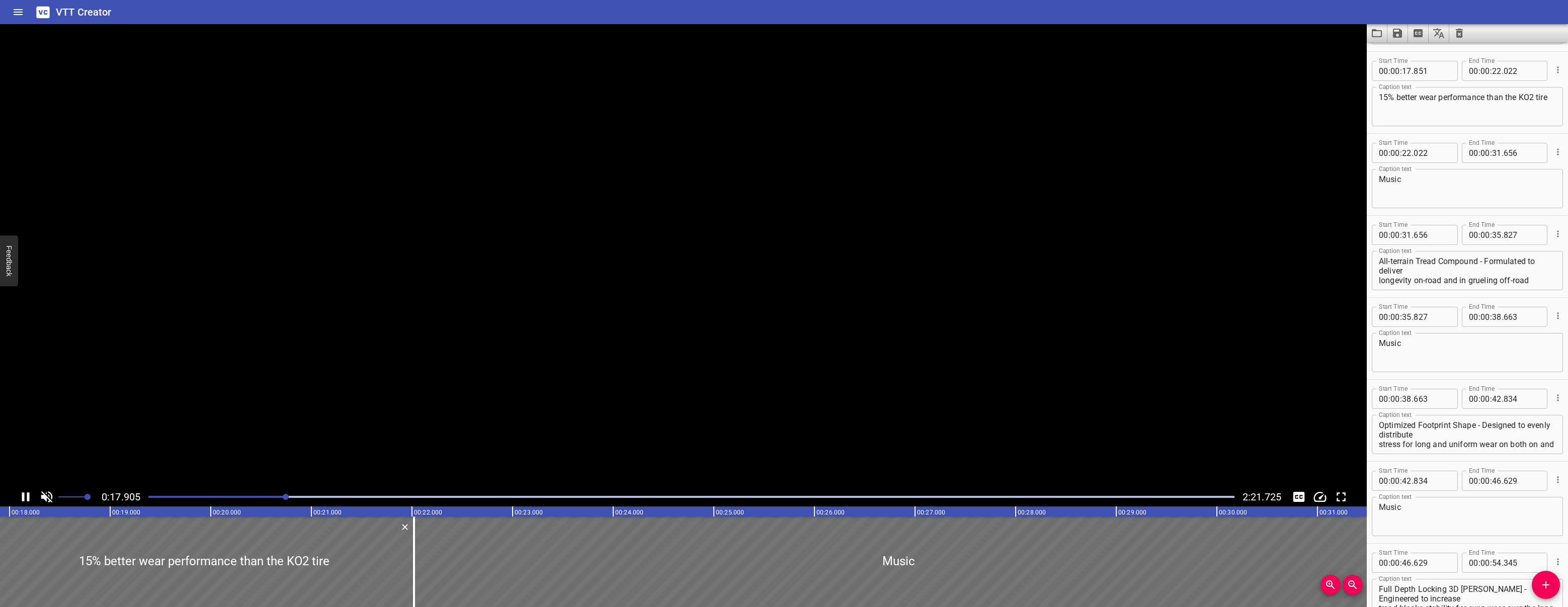
scroll to position [0, 0]
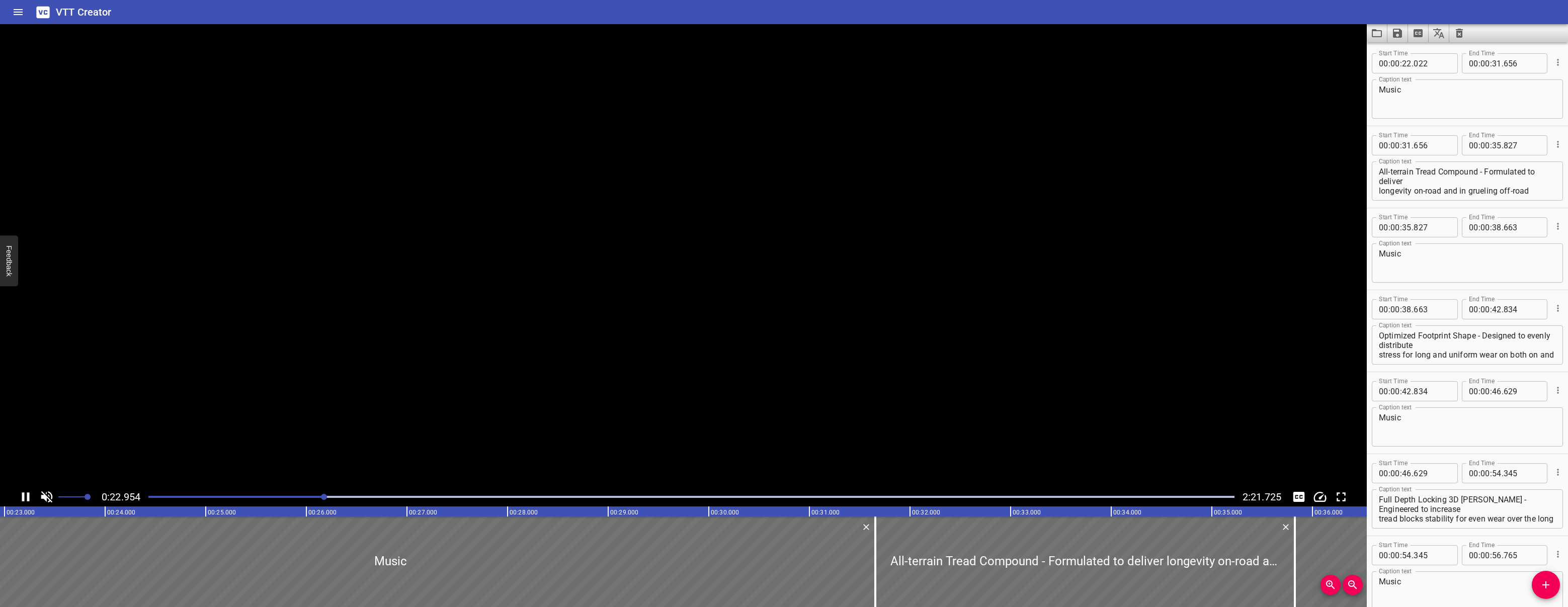
click at [30, 494] on icon "Play/Pause" at bounding box center [26, 496] width 15 height 15
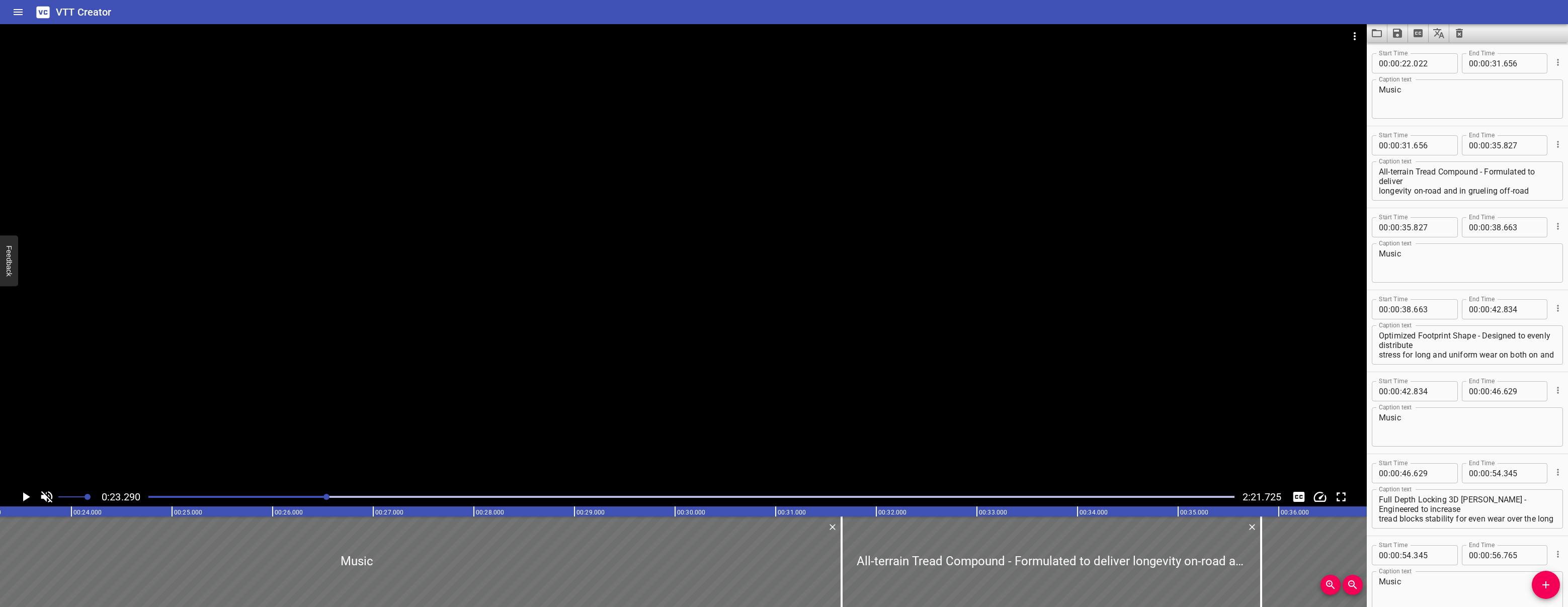
click at [30, 494] on icon "Play/Pause" at bounding box center [26, 496] width 15 height 15
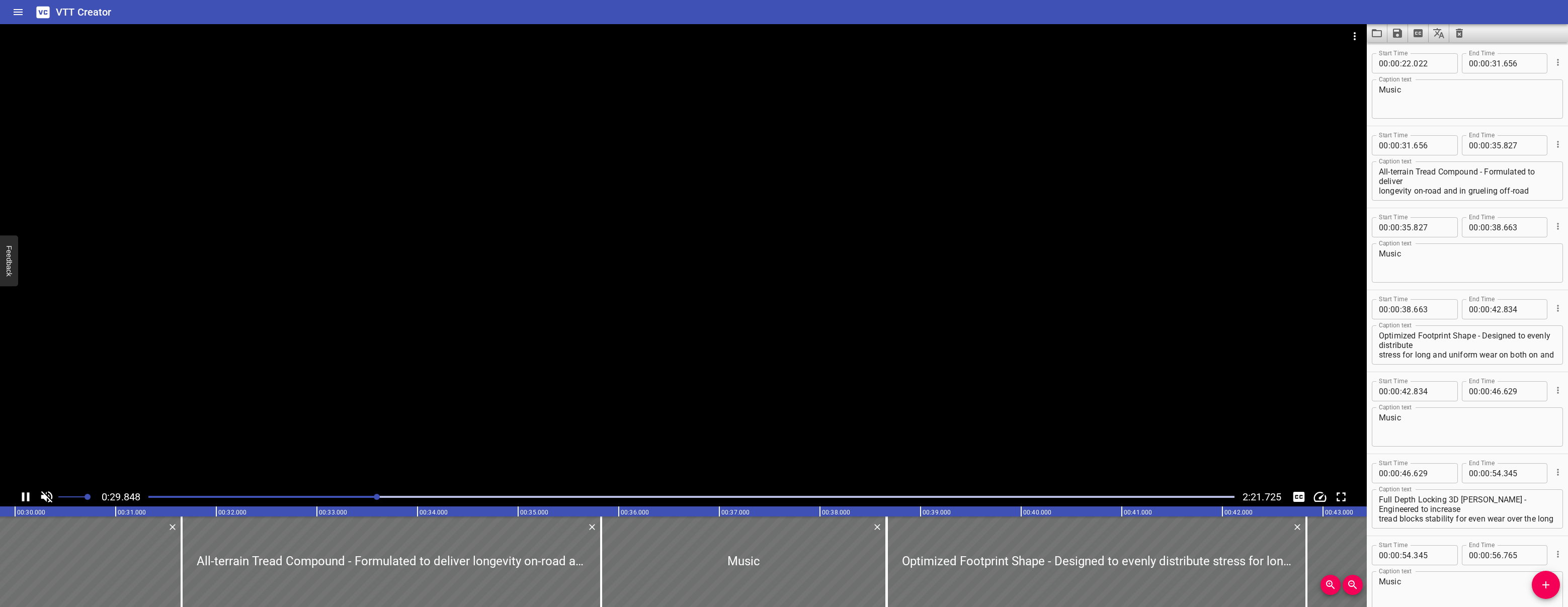
click at [30, 494] on icon "Play/Pause" at bounding box center [26, 496] width 15 height 15
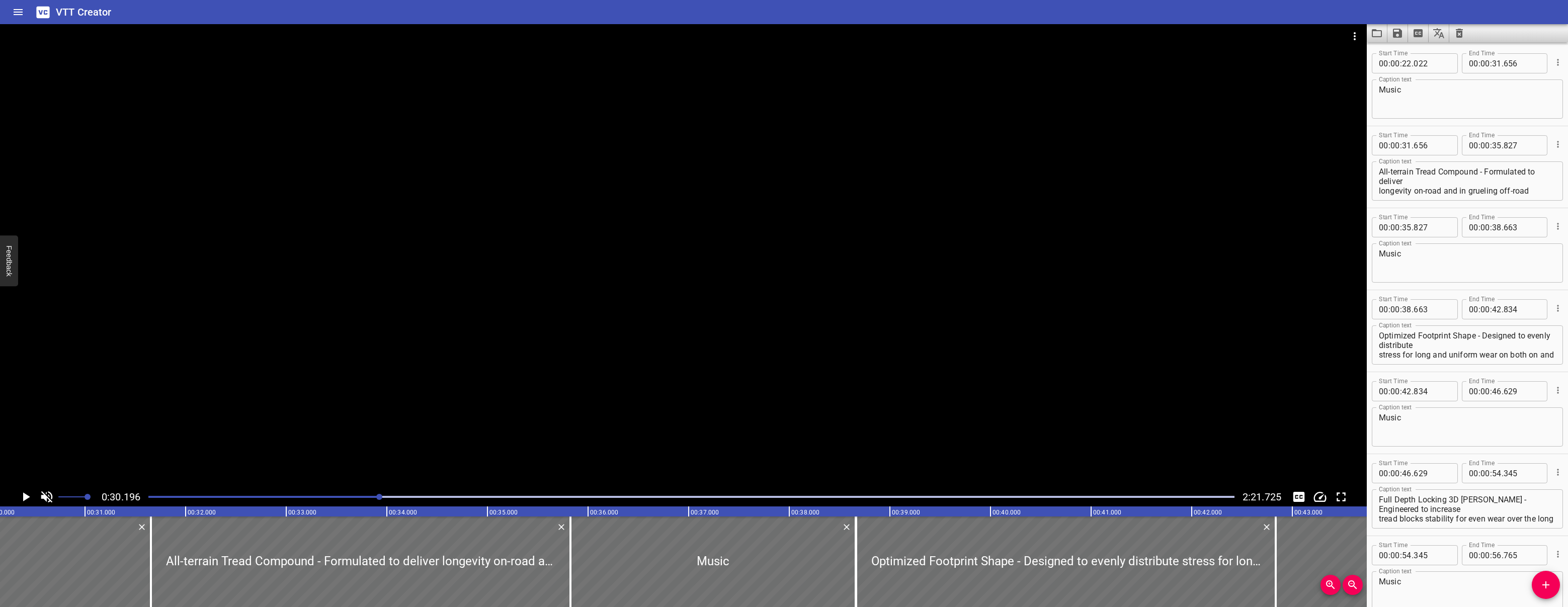
scroll to position [0, 3038]
click at [26, 496] on icon "Play/Pause" at bounding box center [27, 496] width 7 height 9
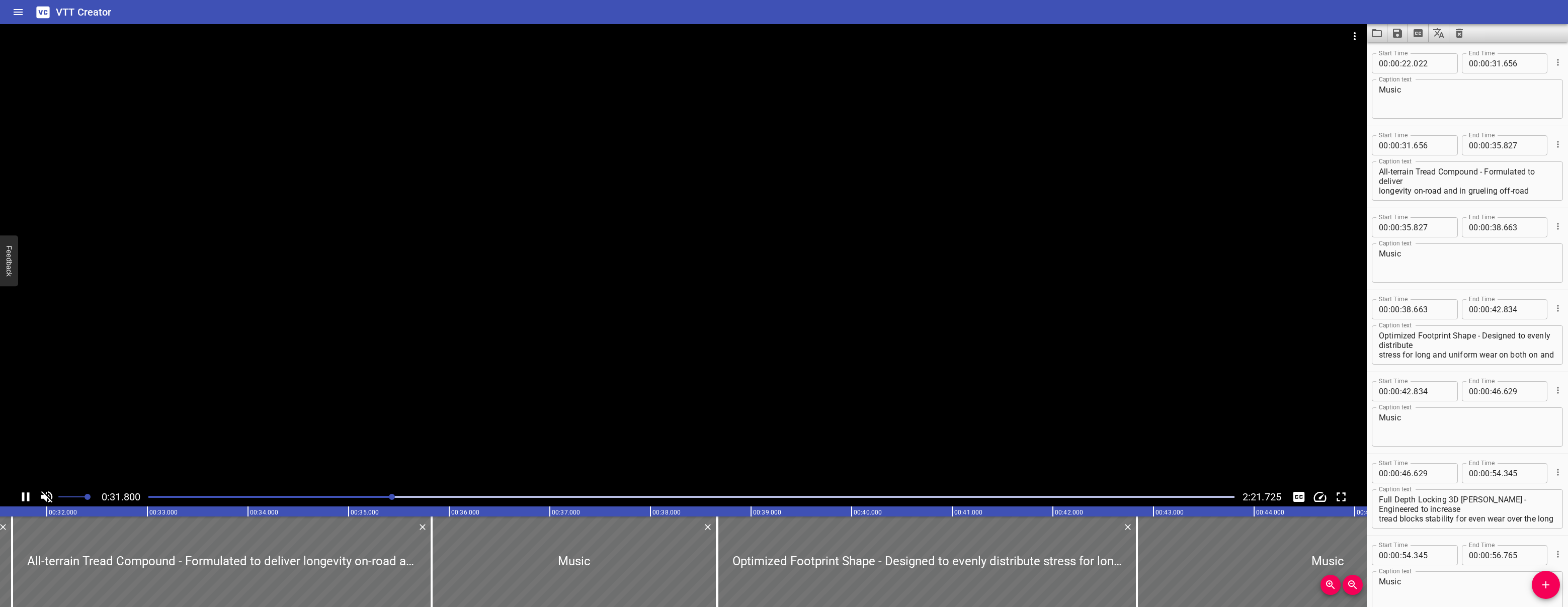
scroll to position [656, 0]
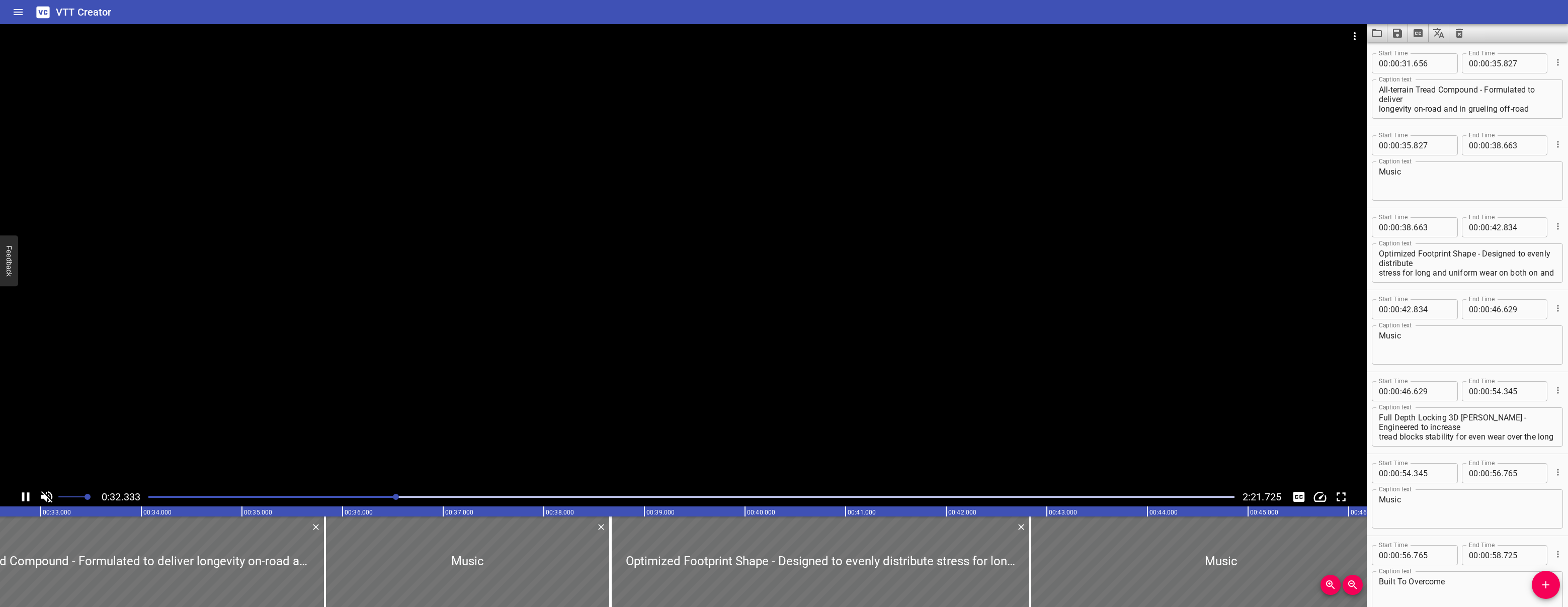
click at [24, 496] on icon "Play/Pause" at bounding box center [26, 496] width 15 height 15
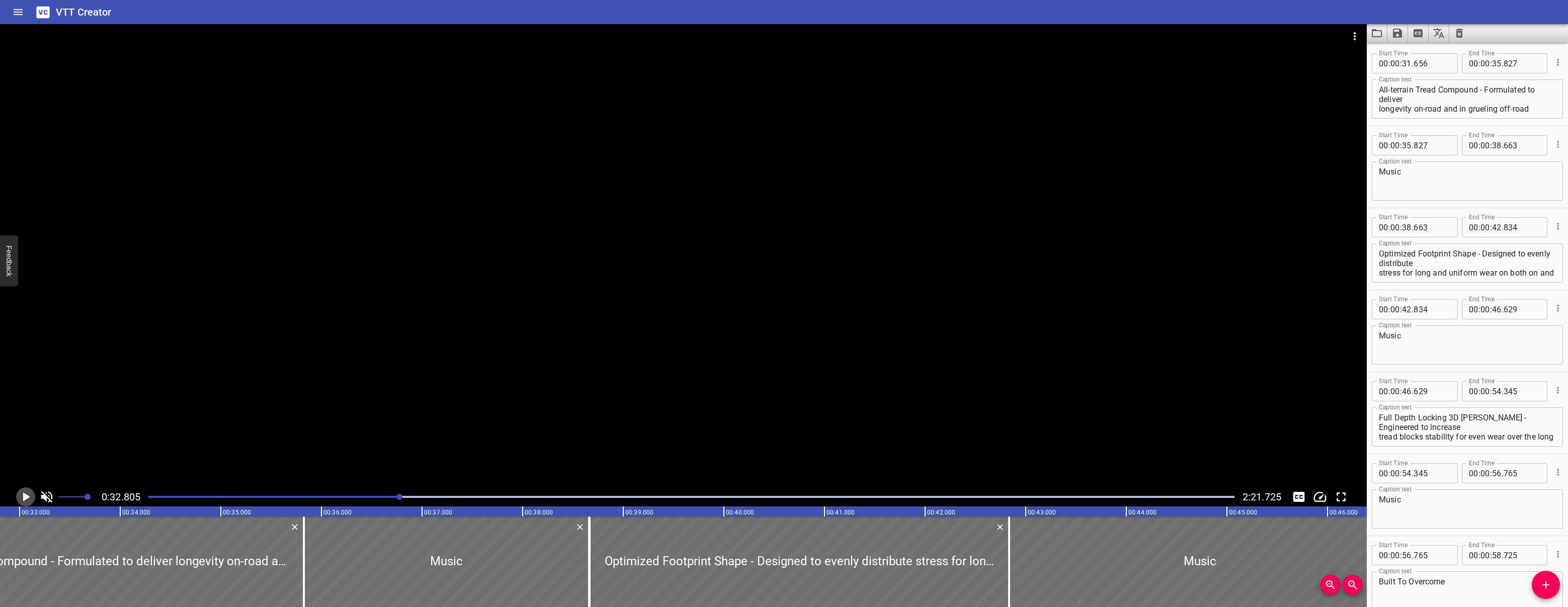
click at [24, 497] on icon "Play/Pause" at bounding box center [27, 496] width 7 height 9
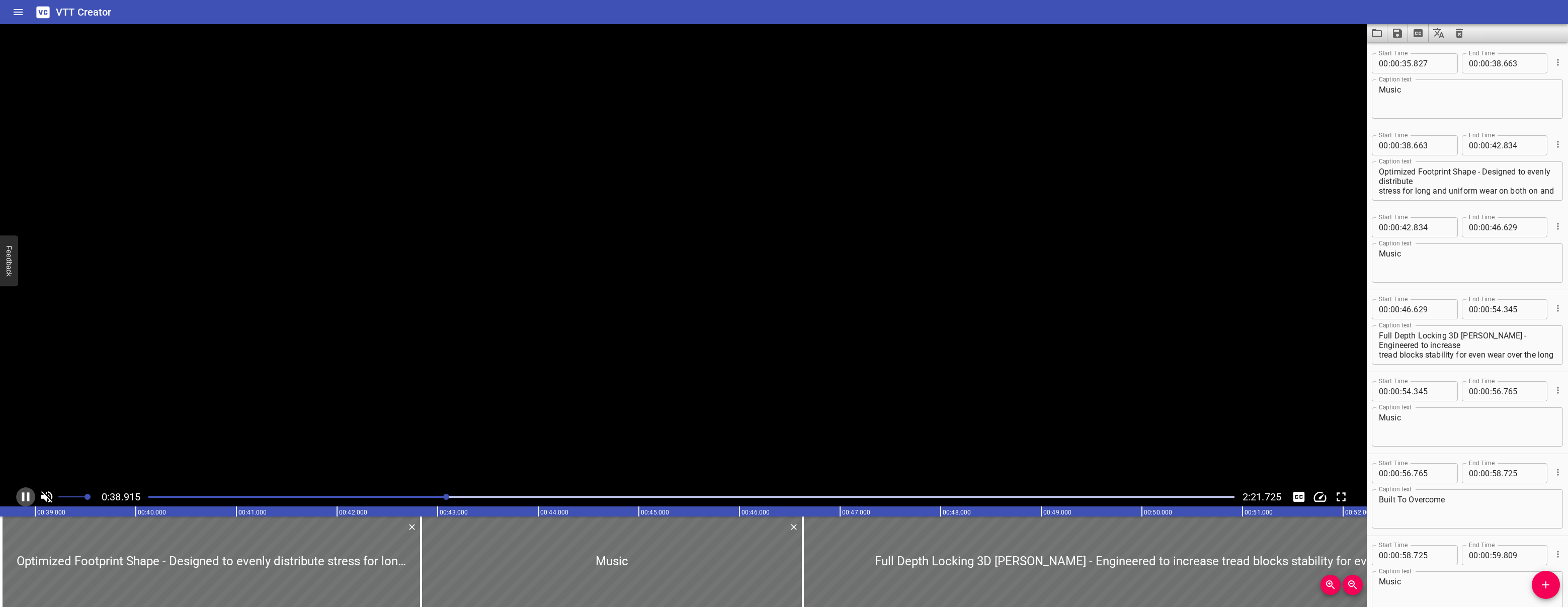
scroll to position [819, 0]
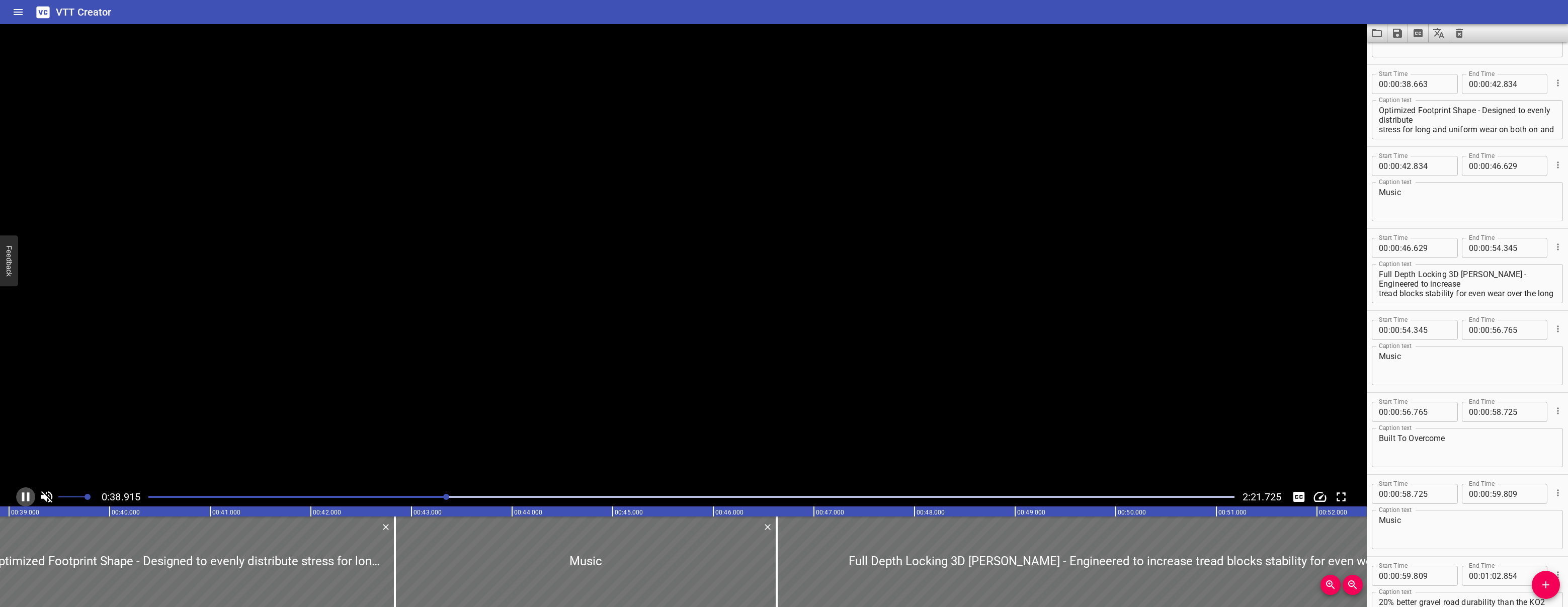
click at [24, 497] on icon "Play/Pause" at bounding box center [26, 496] width 15 height 15
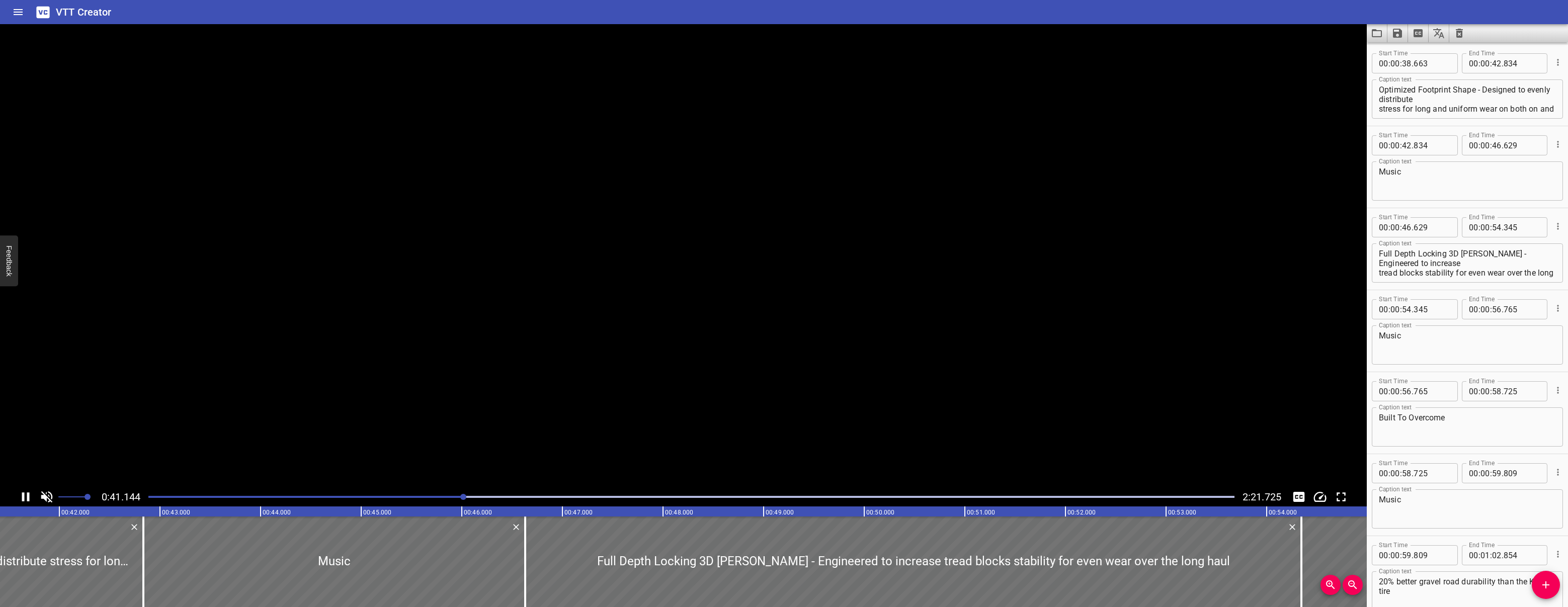
click at [24, 497] on icon "Play/Pause" at bounding box center [26, 496] width 15 height 15
click at [21, 493] on icon "Play/Pause" at bounding box center [26, 496] width 15 height 15
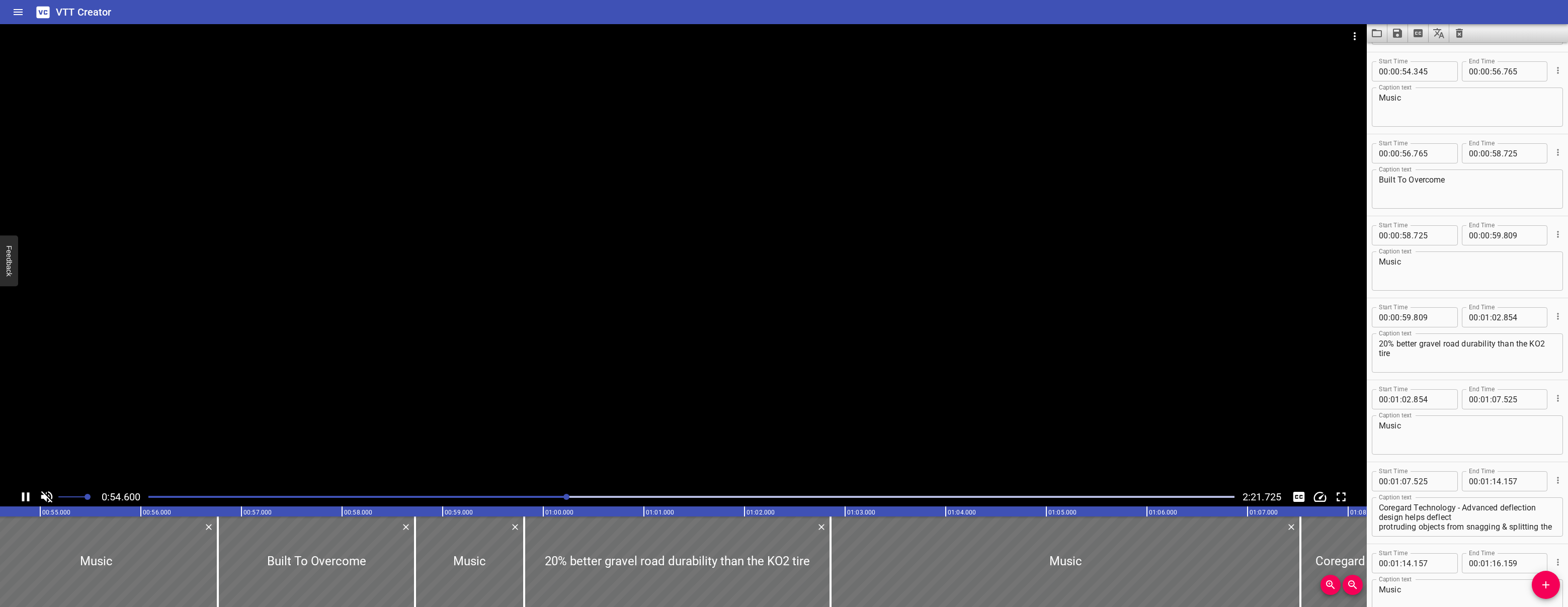
scroll to position [1065, 0]
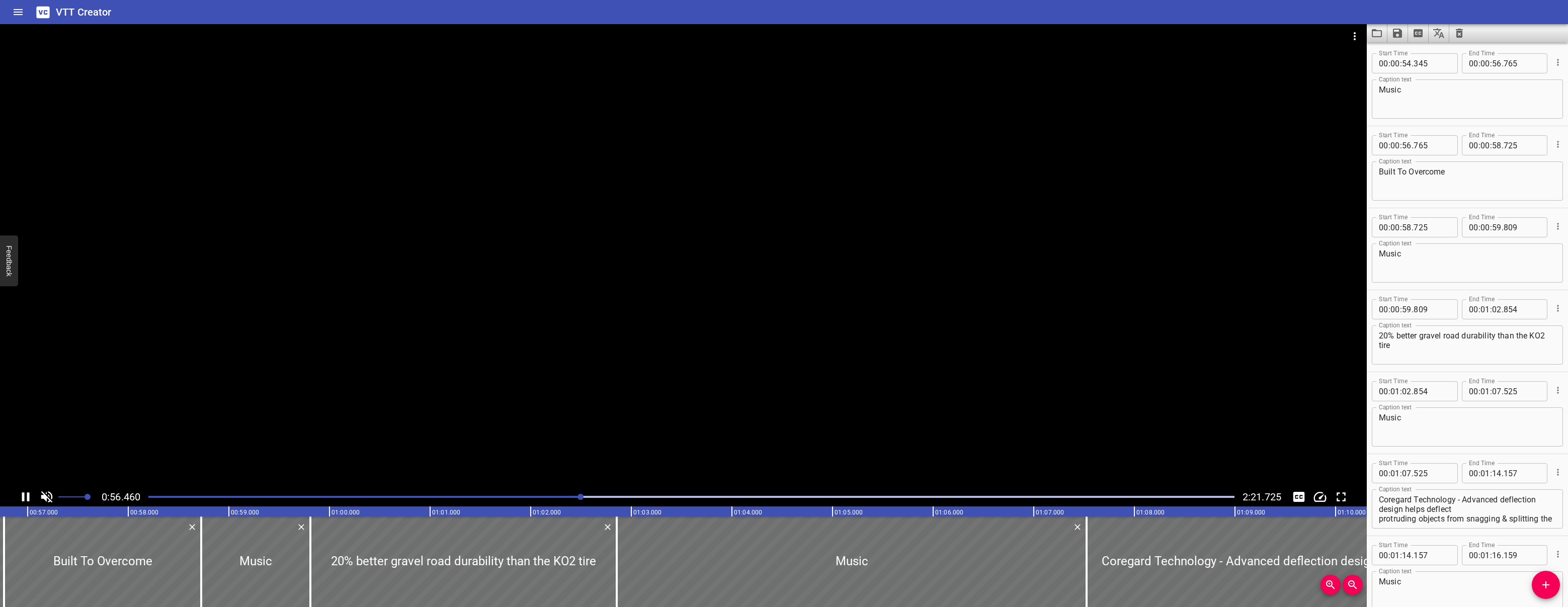
click at [22, 494] on icon "Play/Pause" at bounding box center [26, 496] width 7 height 9
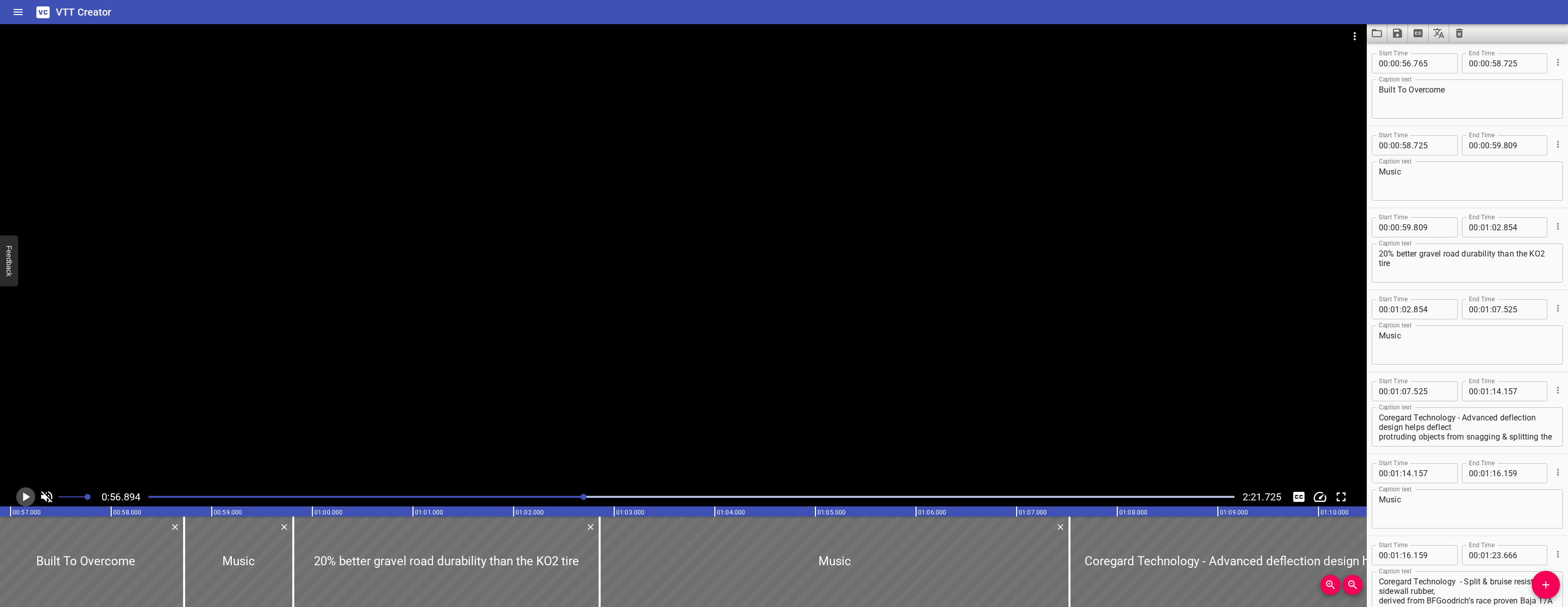
click at [21, 496] on icon "Play/Pause" at bounding box center [26, 496] width 15 height 15
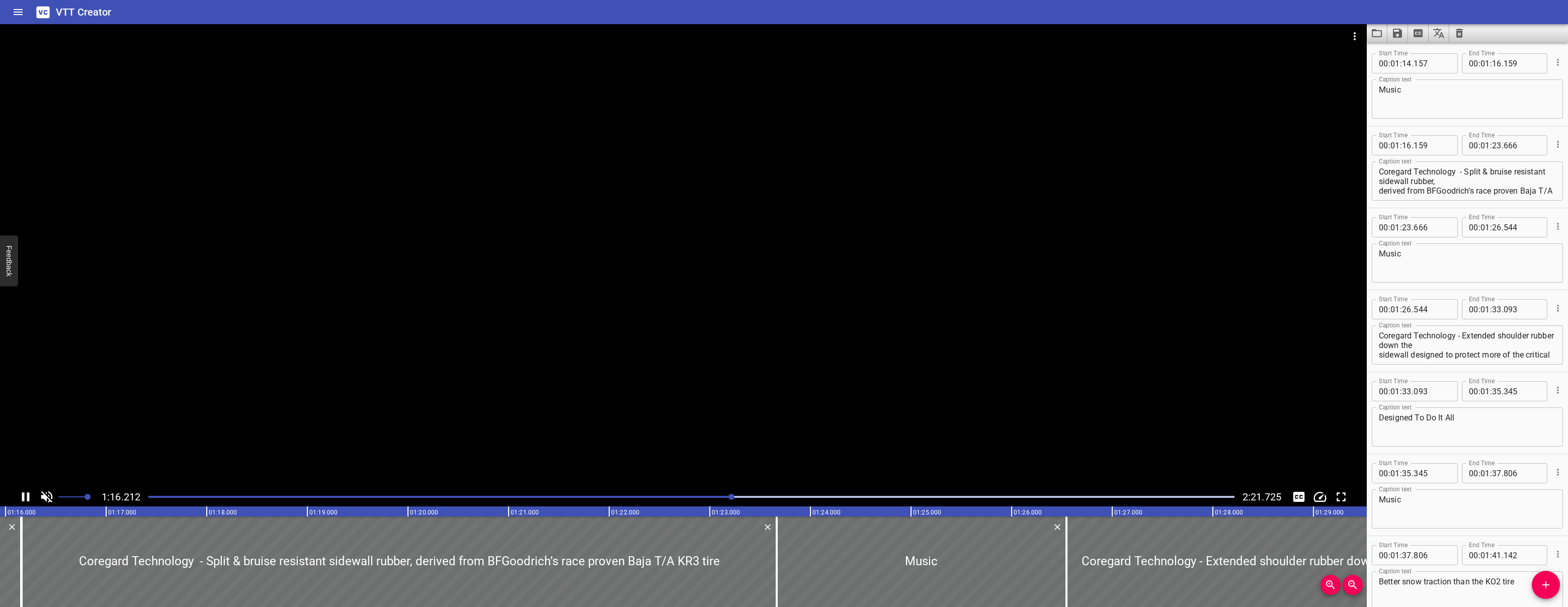
scroll to position [1639, 0]
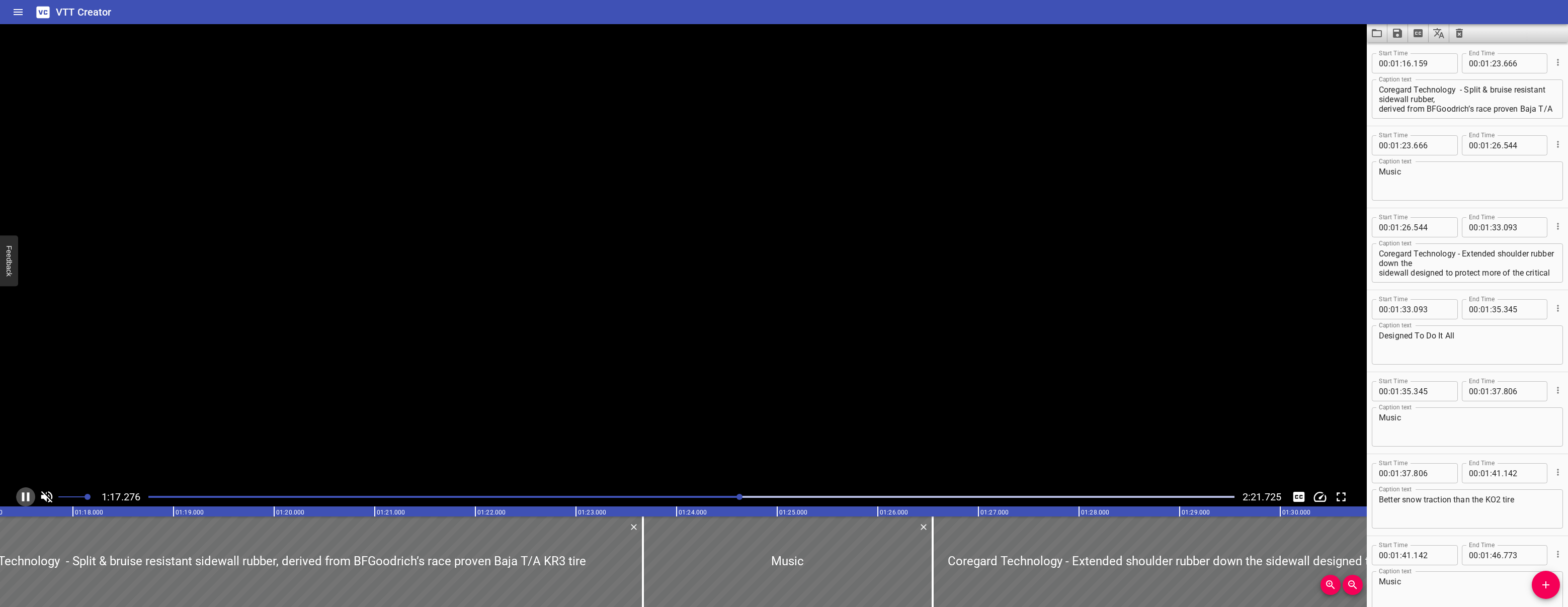
click at [24, 496] on icon "Play/Pause" at bounding box center [26, 496] width 15 height 15
click at [24, 496] on icon "Play/Pause" at bounding box center [27, 496] width 7 height 9
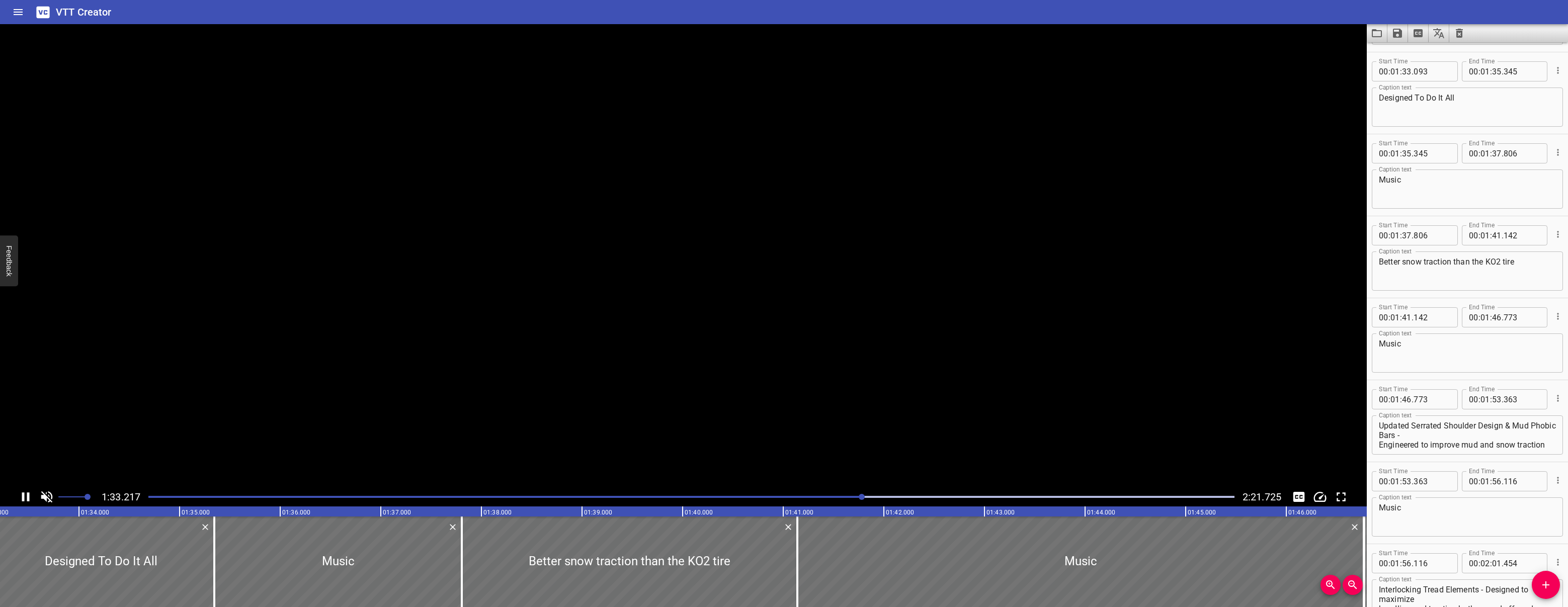
scroll to position [1884, 0]
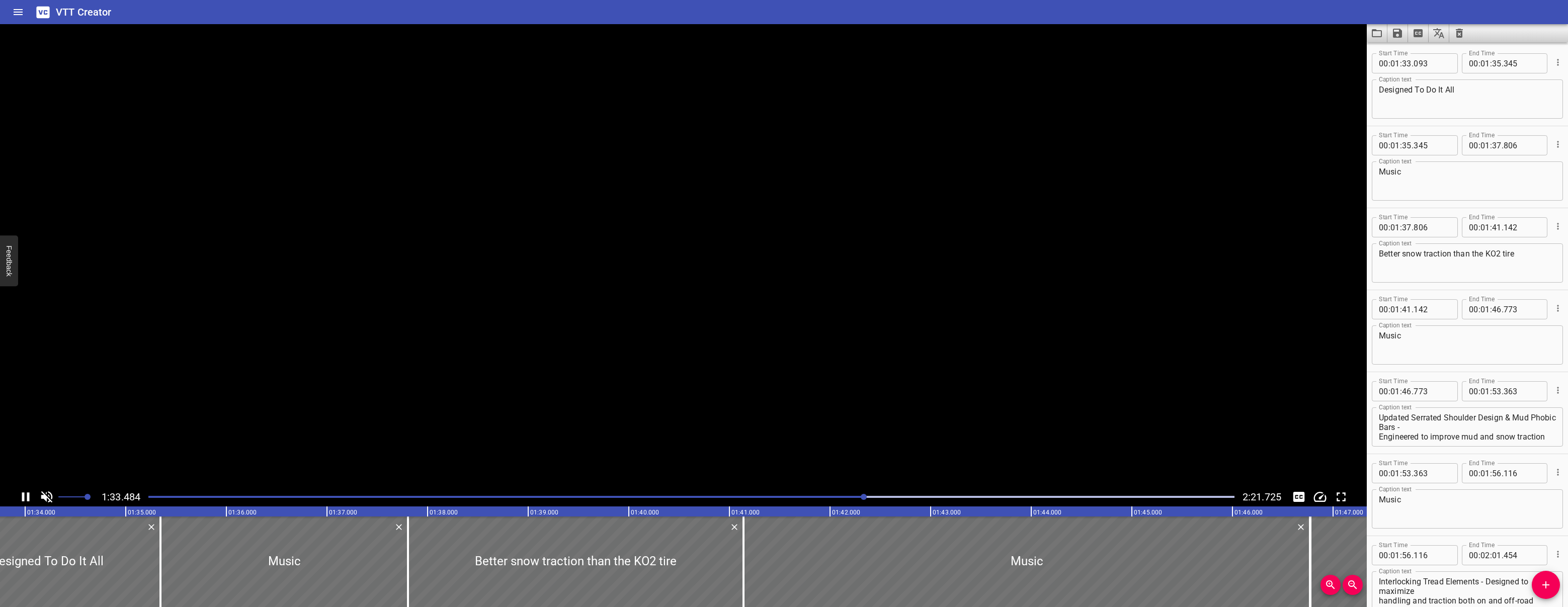
click at [24, 496] on icon "Play/Pause" at bounding box center [26, 496] width 15 height 15
click at [24, 496] on icon "Play/Pause" at bounding box center [27, 496] width 7 height 9
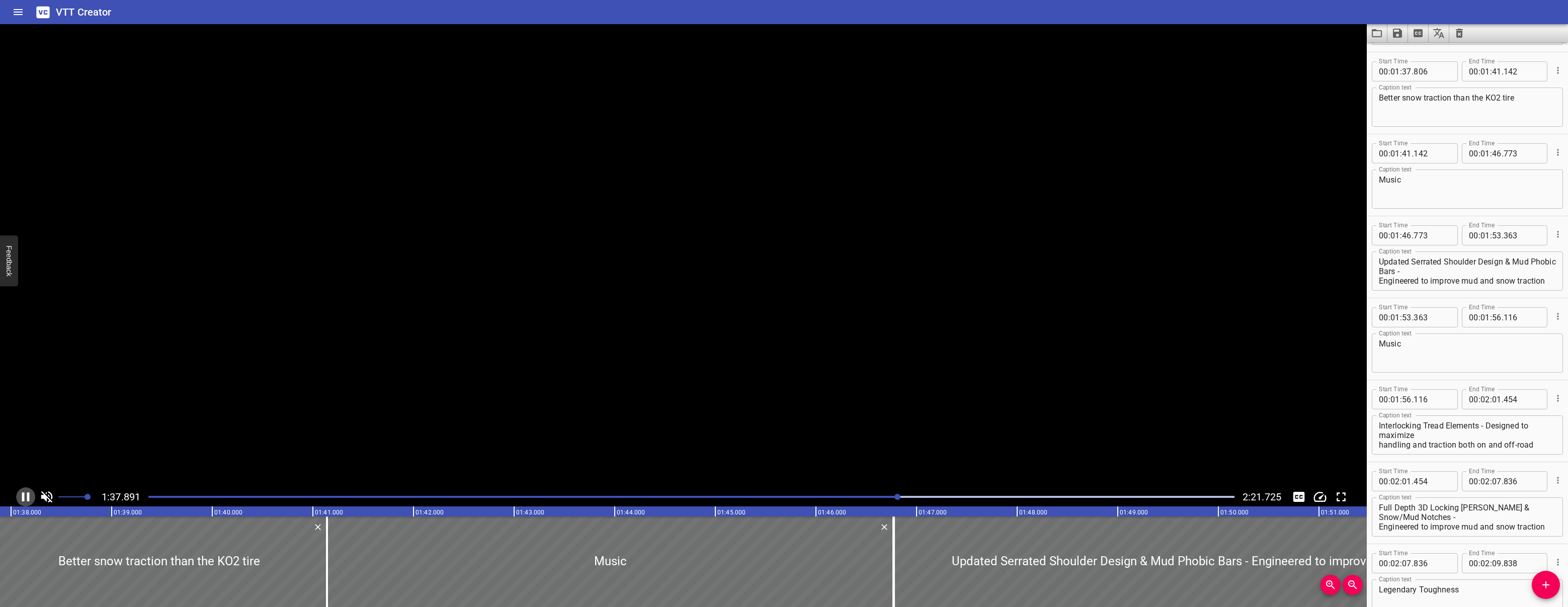
scroll to position [2048, 0]
click at [24, 496] on icon "Play/Pause" at bounding box center [26, 496] width 15 height 15
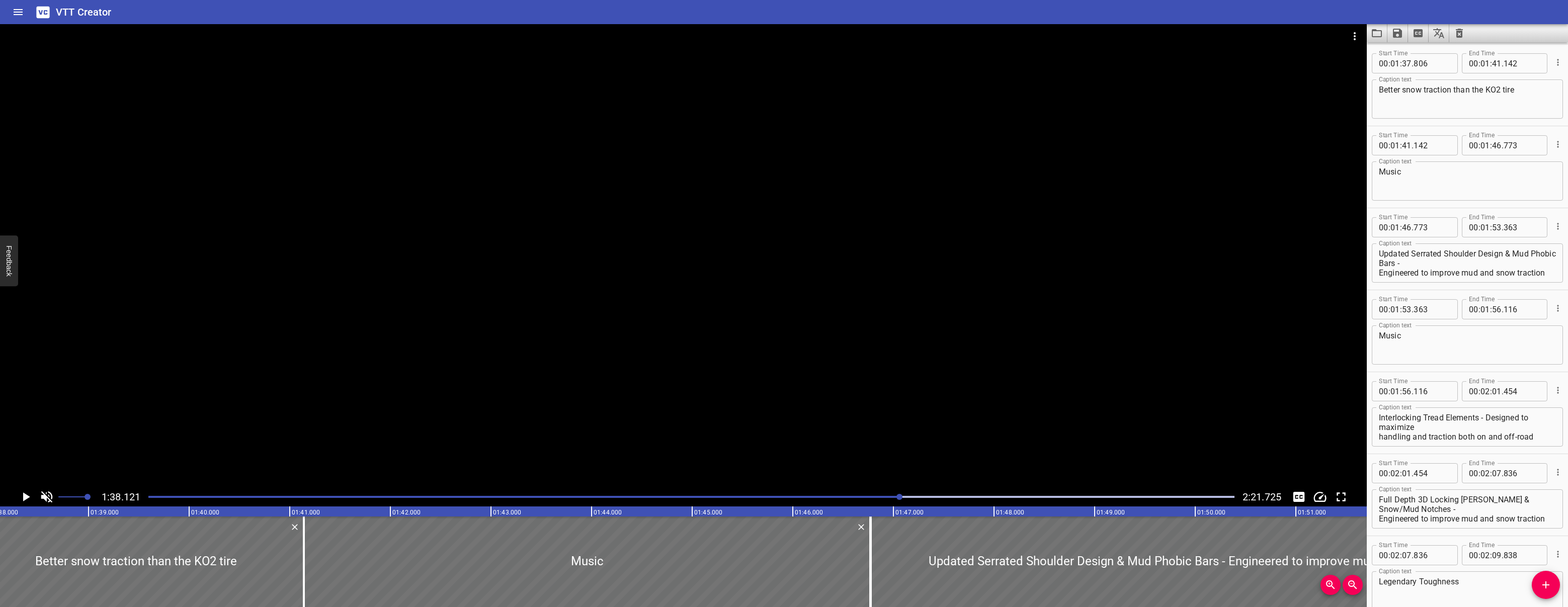
click at [18, 496] on icon "Play/Pause" at bounding box center [26, 496] width 15 height 15
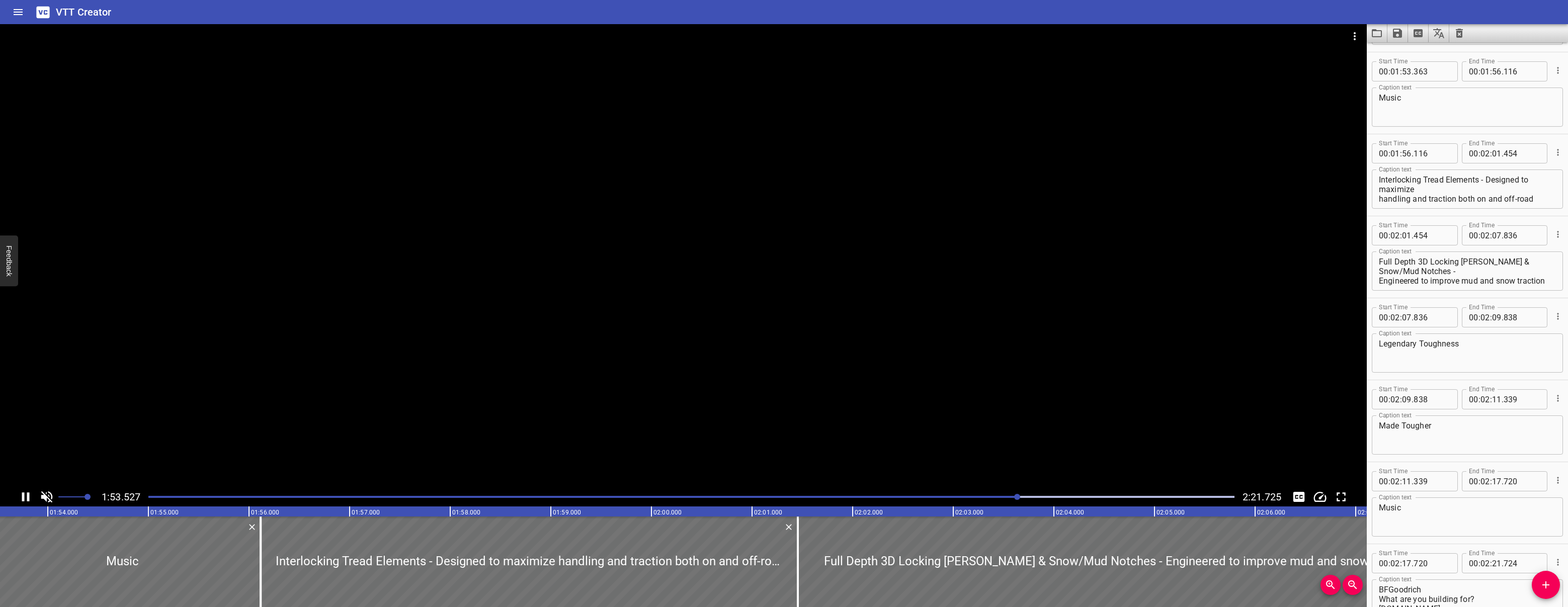
scroll to position [2294, 0]
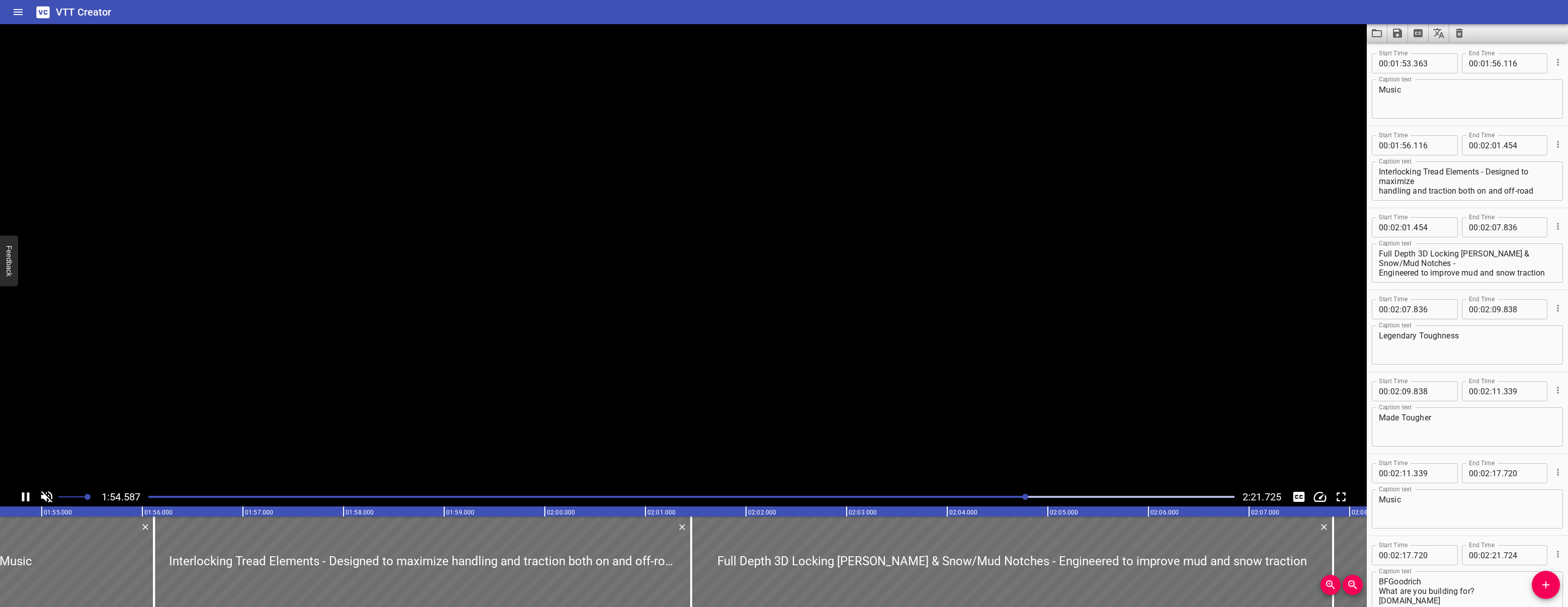
click at [24, 494] on icon "Play/Pause" at bounding box center [26, 496] width 15 height 15
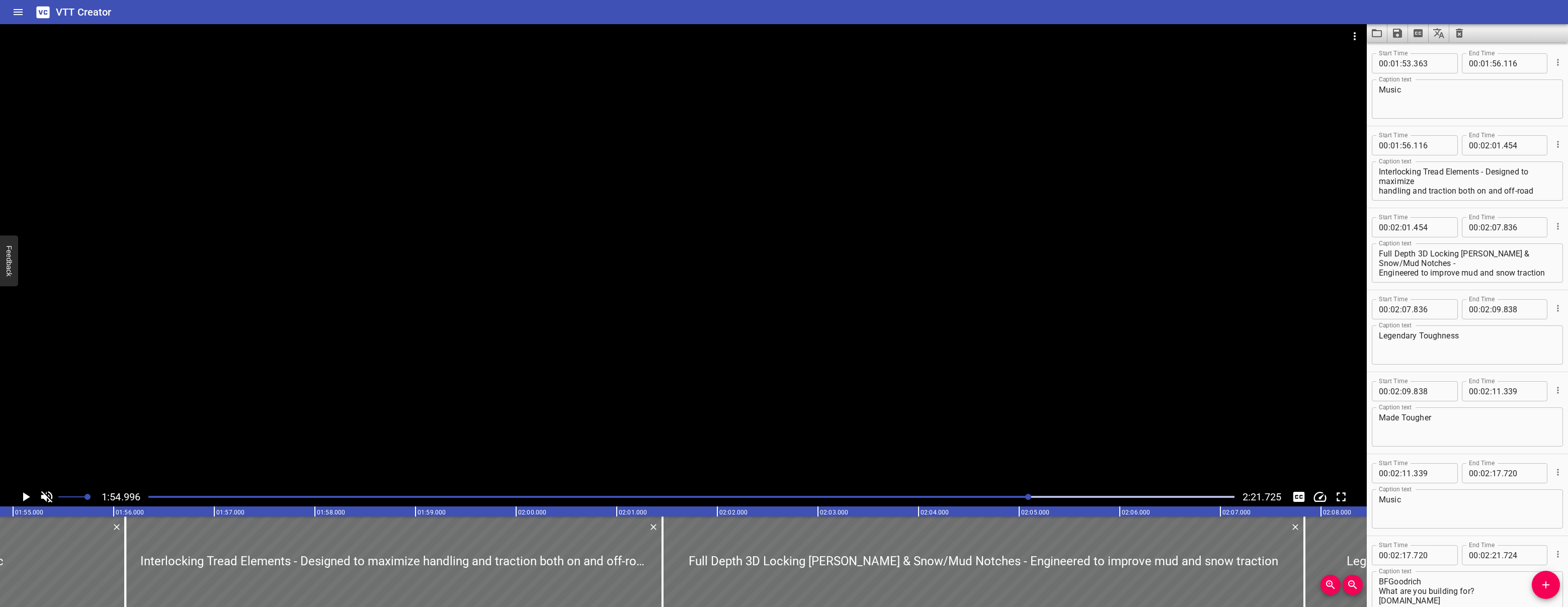
scroll to position [0, 11569]
click at [34, 493] on button "Play/Pause" at bounding box center [25, 496] width 19 height 19
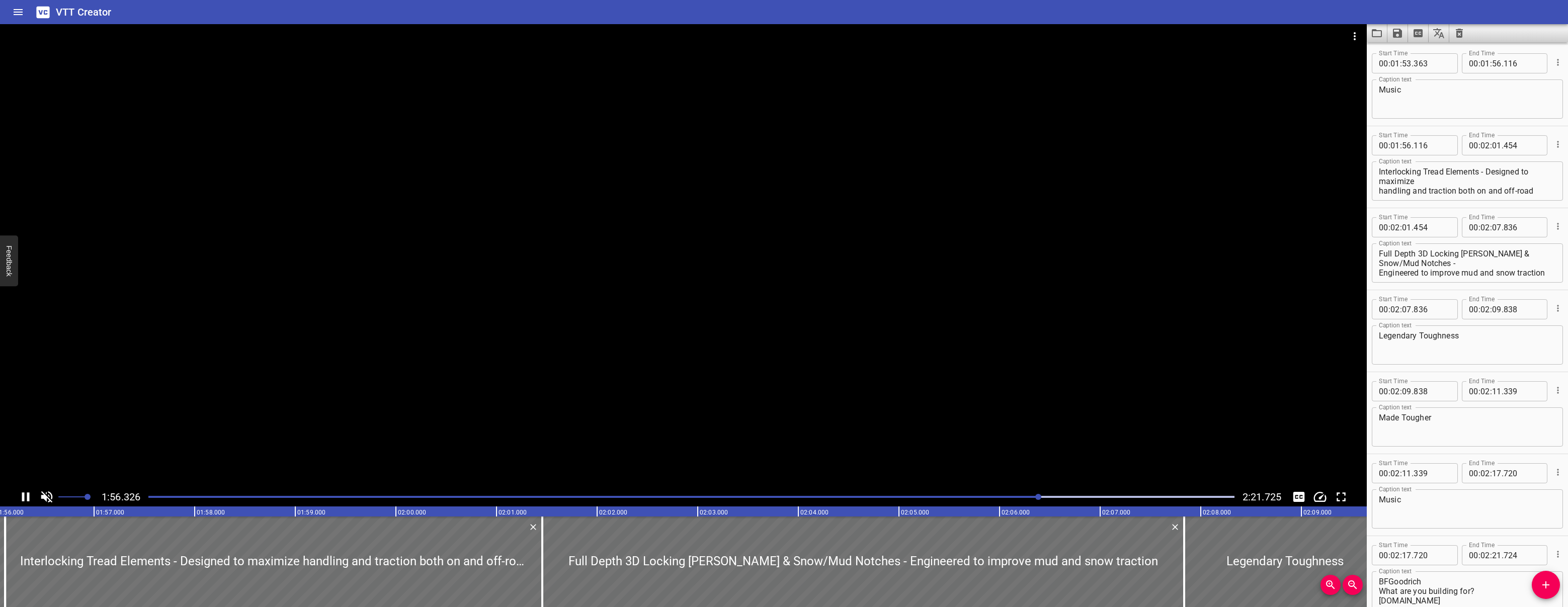
scroll to position [2350, 0]
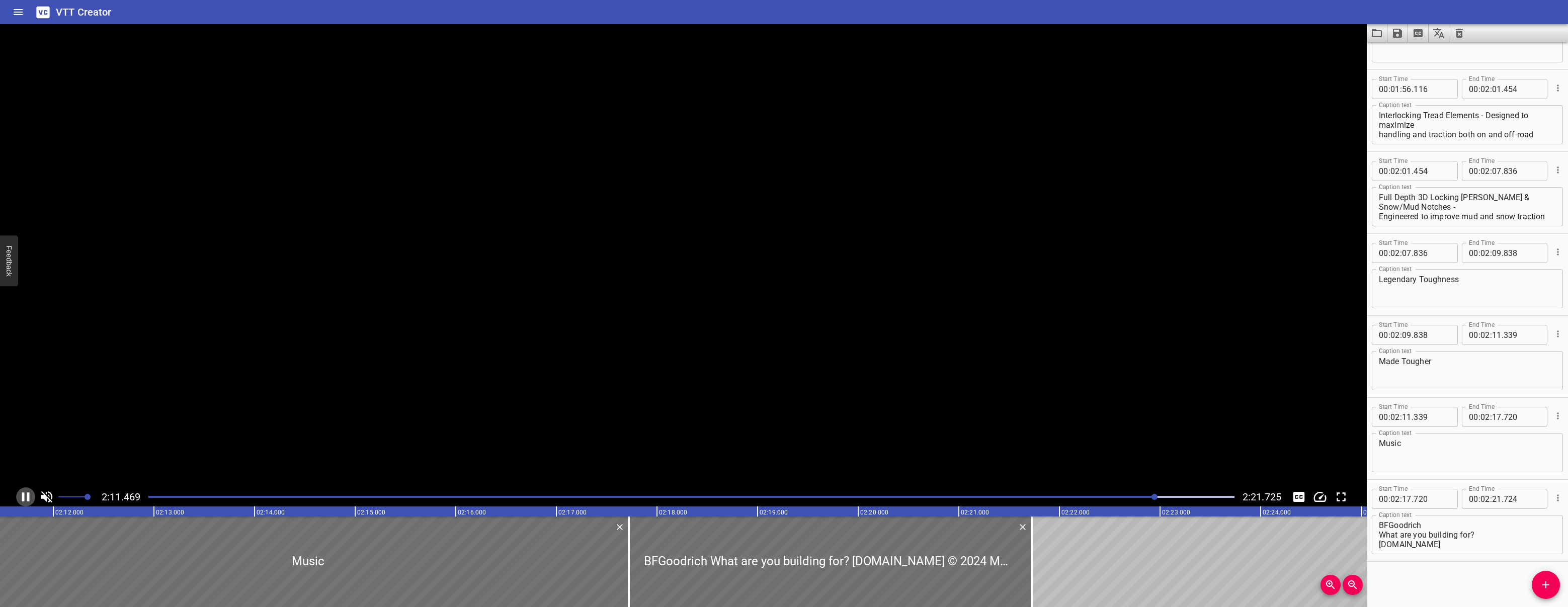
click at [27, 495] on icon "Play/Pause" at bounding box center [26, 496] width 7 height 9
click at [27, 495] on icon "Play/Pause" at bounding box center [27, 496] width 7 height 9
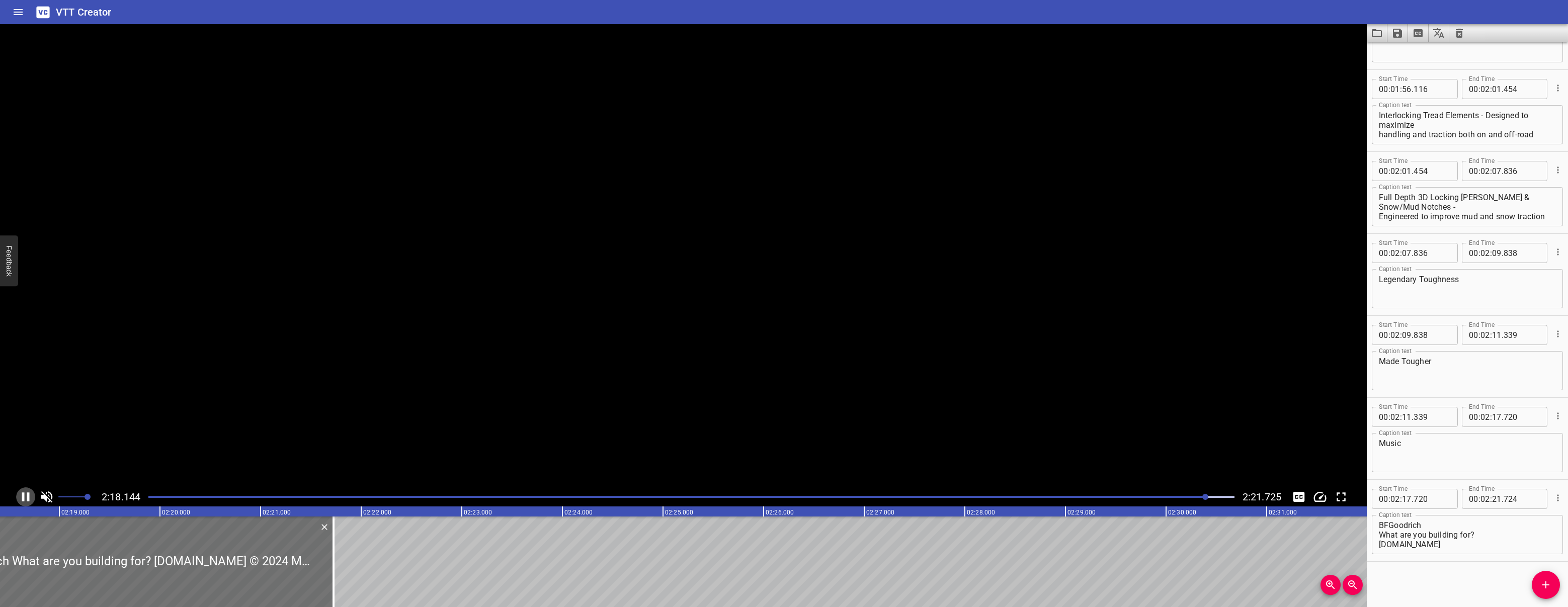
click at [27, 495] on icon "Play/Pause" at bounding box center [26, 496] width 7 height 9
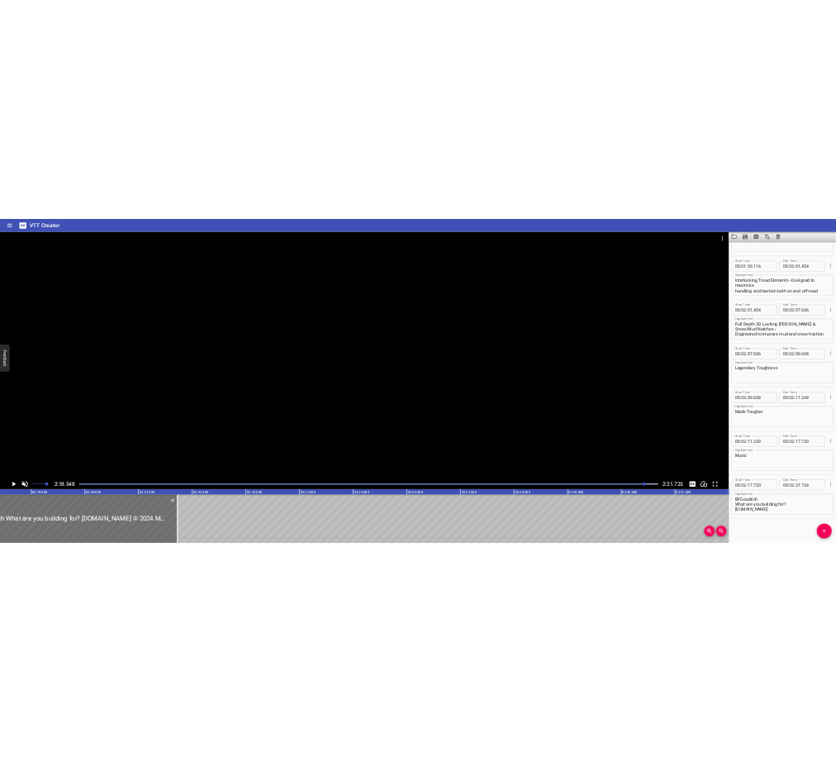
scroll to position [0, 22901]
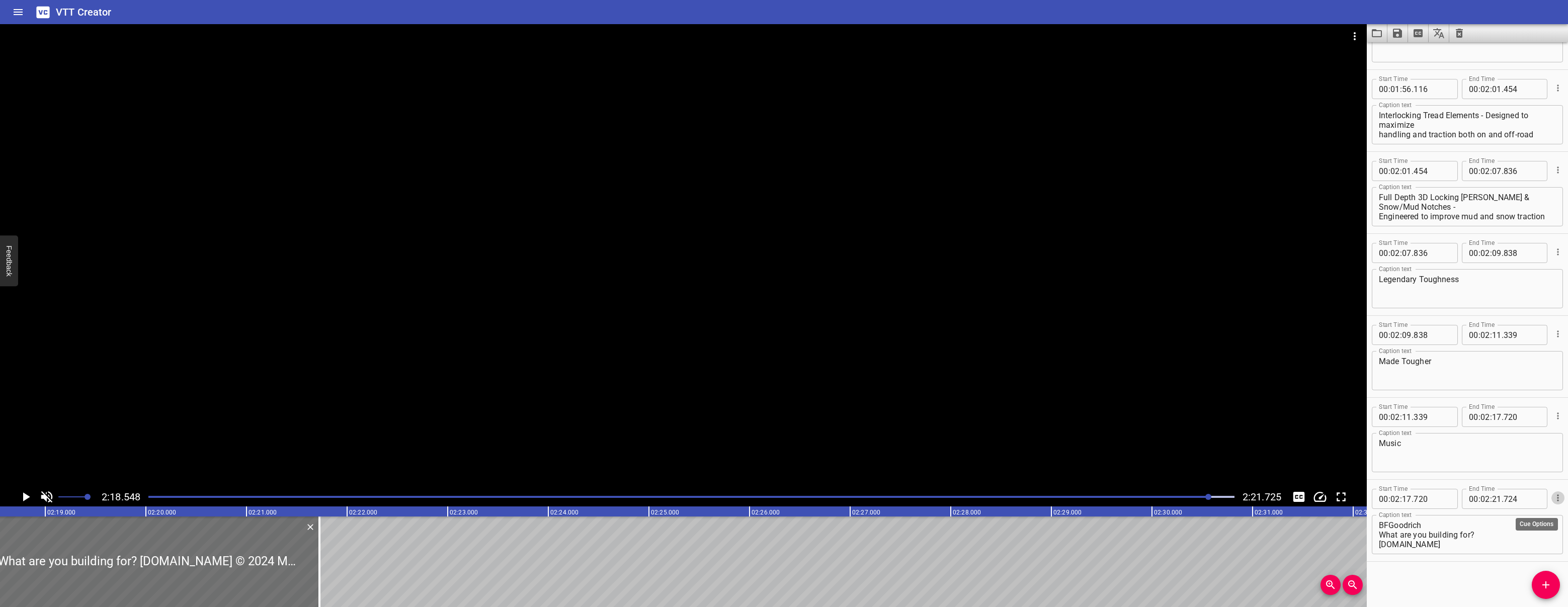
click at [1557, 498] on icon "Cue Options" at bounding box center [1558, 497] width 1 height 7
click at [1540, 498] on li "Advanced options..." at bounding box center [1516, 498] width 88 height 18
type textarea "BFGoodrich What are you building for? [DOMAIN_NAME] © 2024 MNA INC. All rights …"
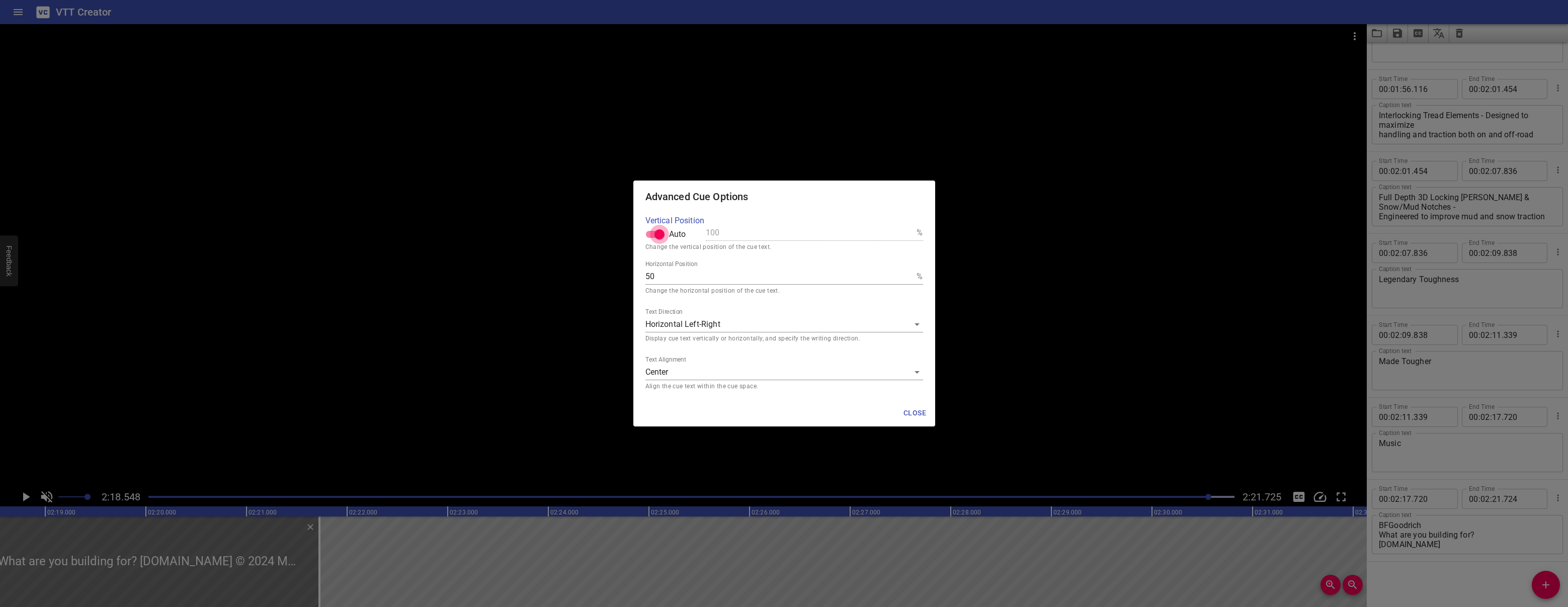
click at [664, 236] on input "Auto" at bounding box center [659, 234] width 57 height 19
checkbox input "false"
drag, startPoint x: 734, startPoint y: 231, endPoint x: 704, endPoint y: 228, distance: 30.1
click at [704, 228] on div "Vertical Position Auto 100 %" at bounding box center [784, 231] width 278 height 28
type textarea "BFGoodrich What are you building for? [DOMAIN_NAME] © 2024 MNA INC. All rights …"
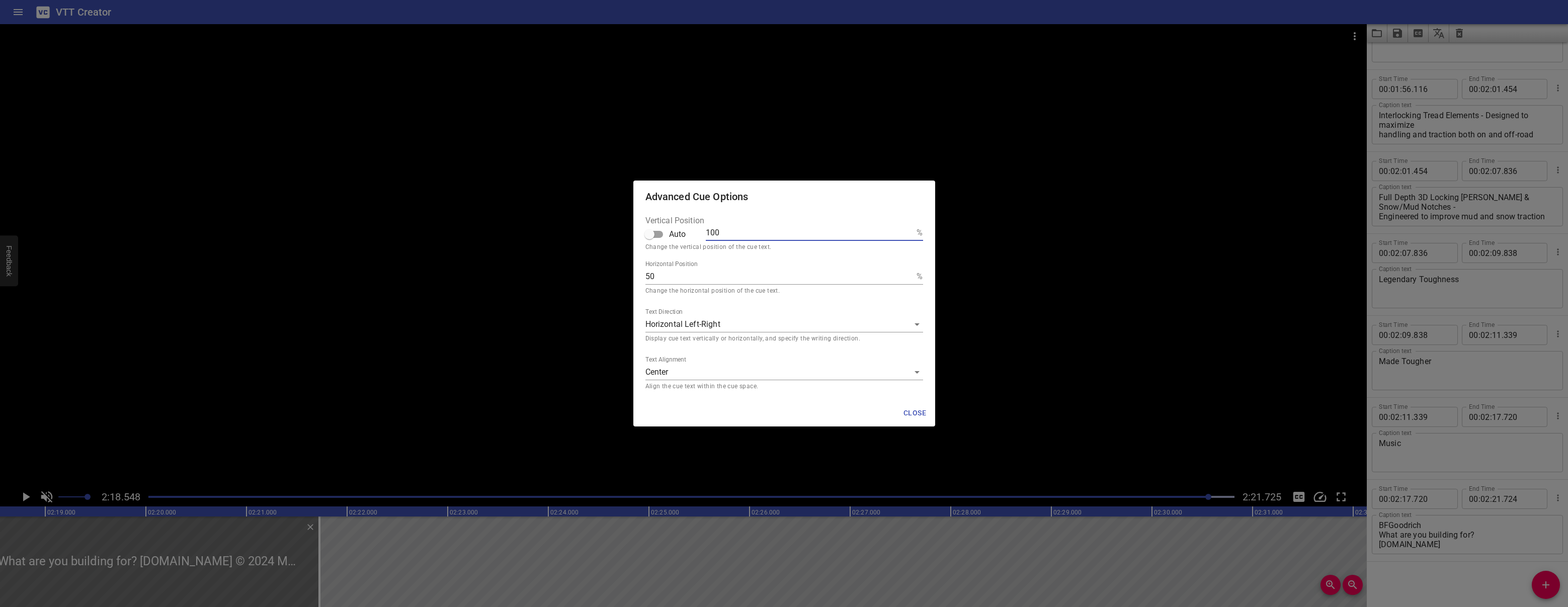
type input "1"
type textarea "BFGoodrich What are you building for? [DOMAIN_NAME] © 2024 MNA INC. All rights …"
type input "10"
type textarea "BFGoodrich What are you building for? [DOMAIN_NAME] © 2024 MNA INC. All rights …"
type input "1"
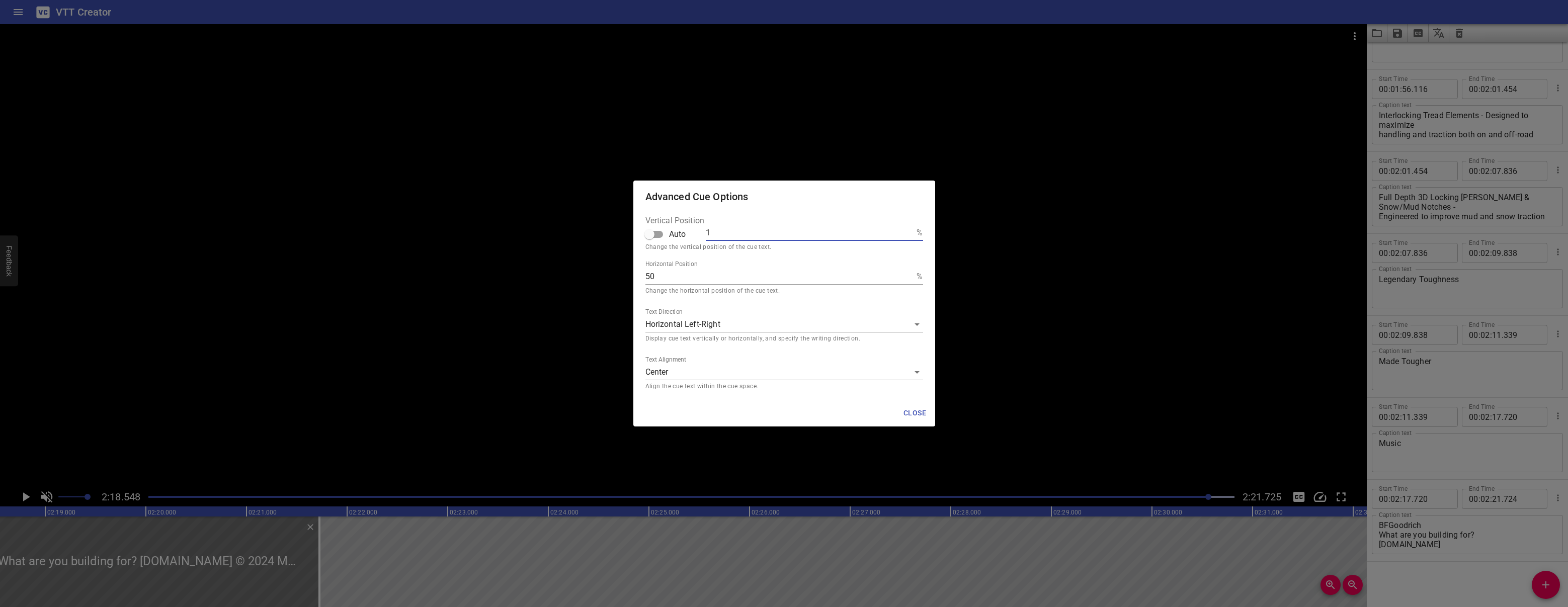
type textarea "BFGoodrich What are you building for? [DOMAIN_NAME] © 2024 MNA INC. All rights …"
type input "0"
type textarea "BFGoodrich What are you building for? [DOMAIN_NAME] © 2024 MNA INC. All rights …"
type input "0"
type textarea "BFGoodrich What are you building for? [DOMAIN_NAME] © 2024 MNA INC. All rights …"
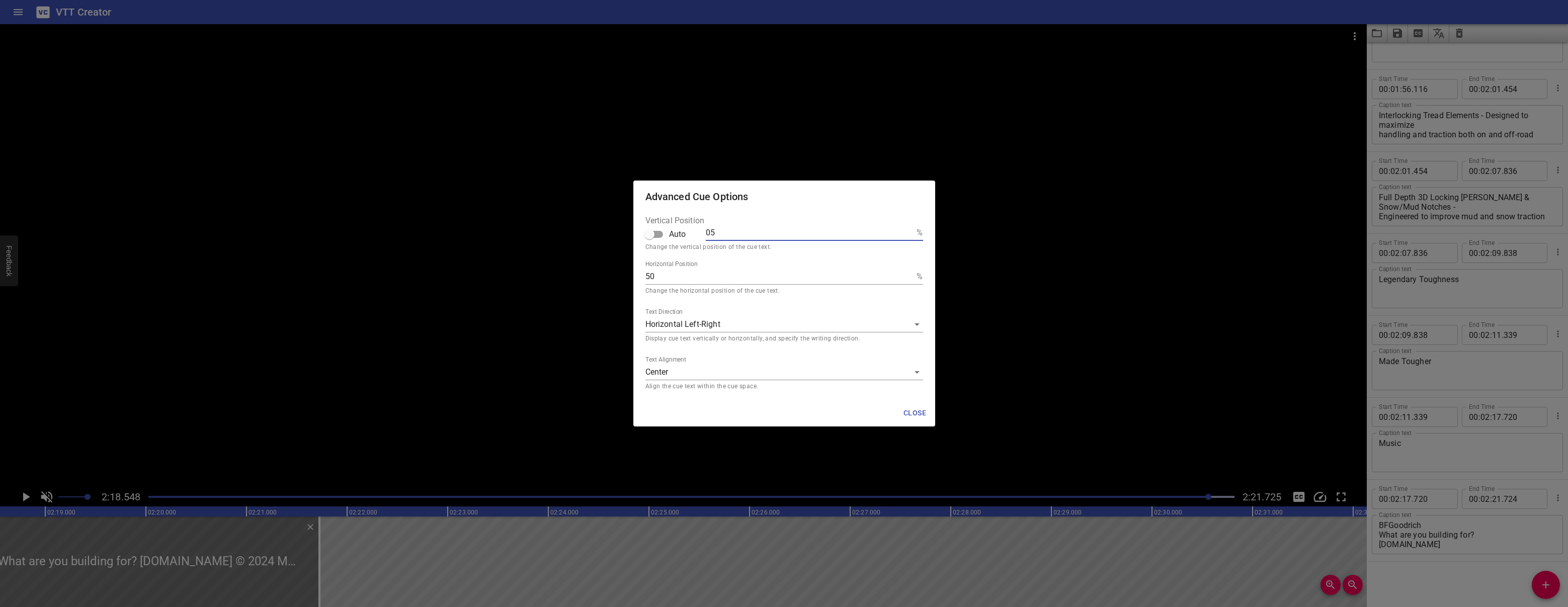
type input "05"
click at [912, 414] on span "Close" at bounding box center [915, 413] width 24 height 13
type textarea "BFGoodrich What are you building for? [DOMAIN_NAME] © 2024 MNA INC. All rights …"
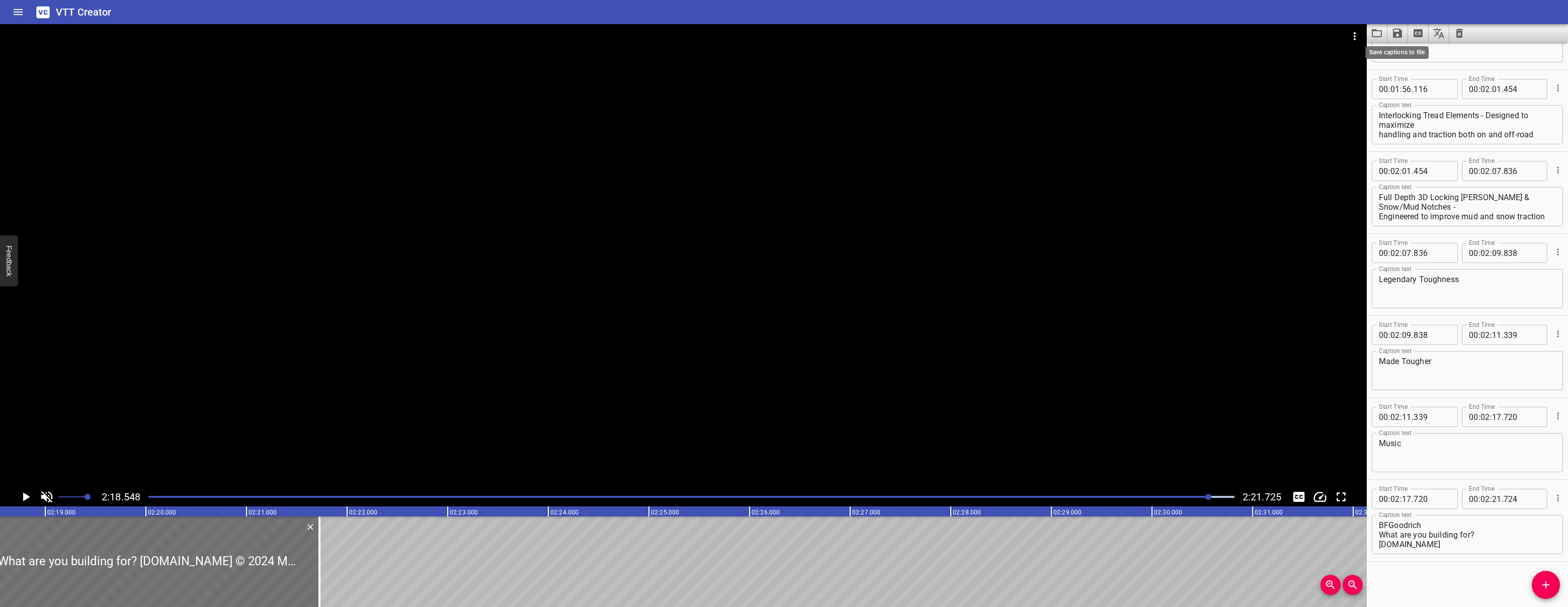
click at [1392, 37] on icon "Save captions to file" at bounding box center [1398, 33] width 12 height 12
click at [1406, 50] on li "Save to VTT file" at bounding box center [1424, 55] width 74 height 18
